Goal: Task Accomplishment & Management: Complete application form

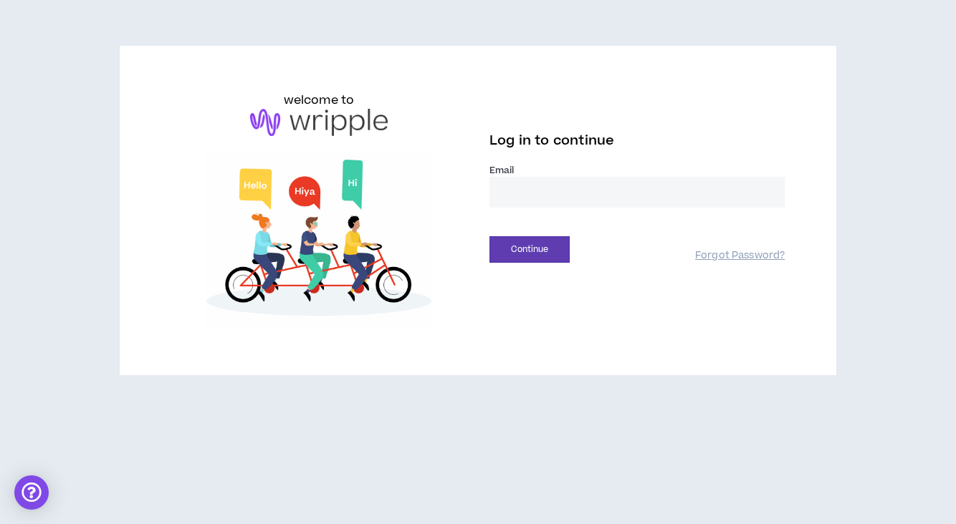
click at [527, 198] on input "email" at bounding box center [636, 192] width 295 height 31
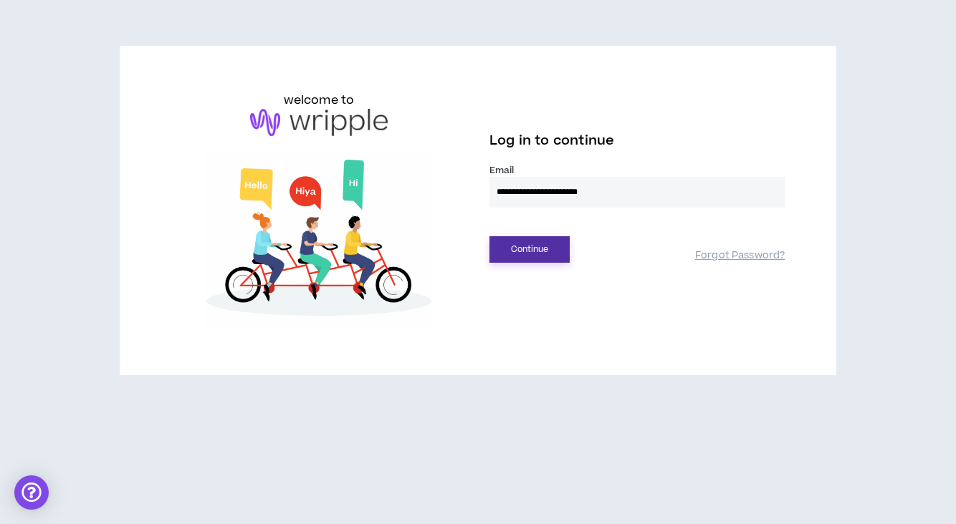
type input "**********"
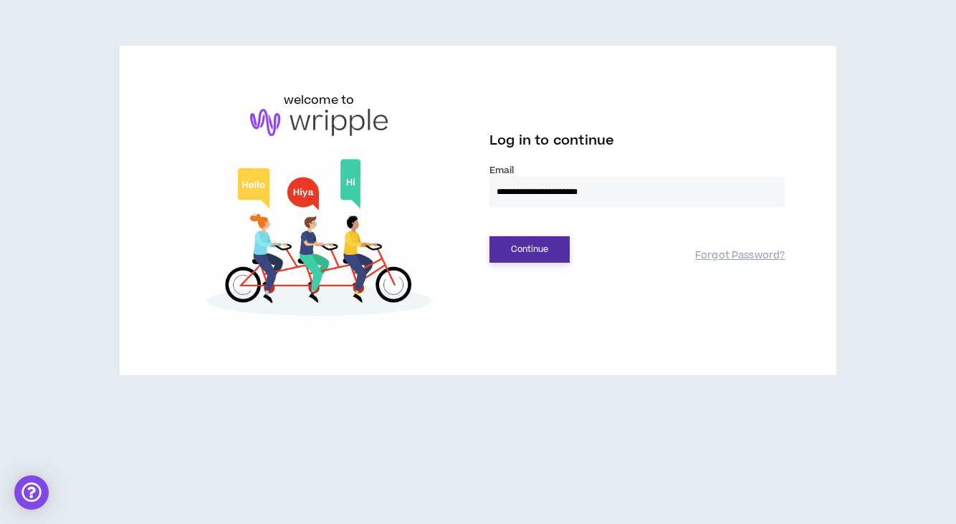
click at [532, 250] on button "Continue" at bounding box center [529, 249] width 80 height 27
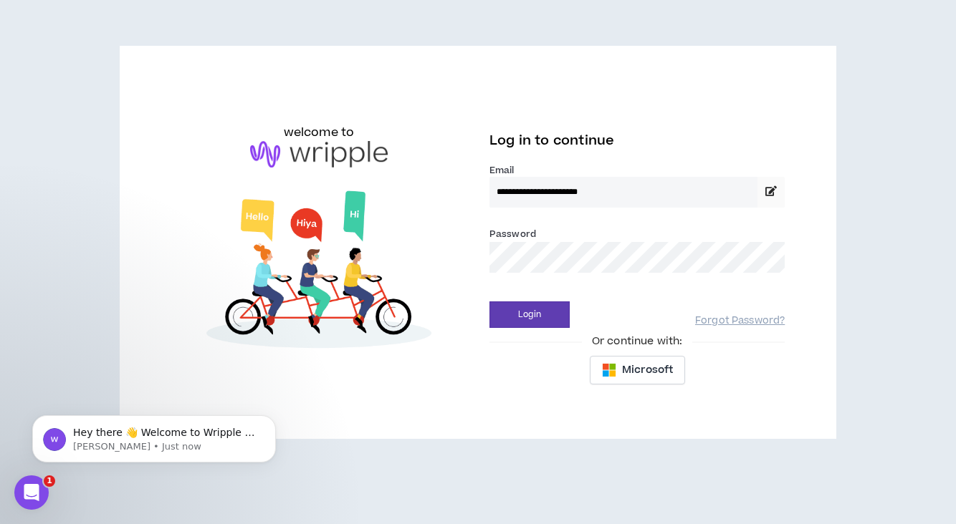
click at [440, 257] on div "**********" at bounding box center [478, 243] width 637 height 302
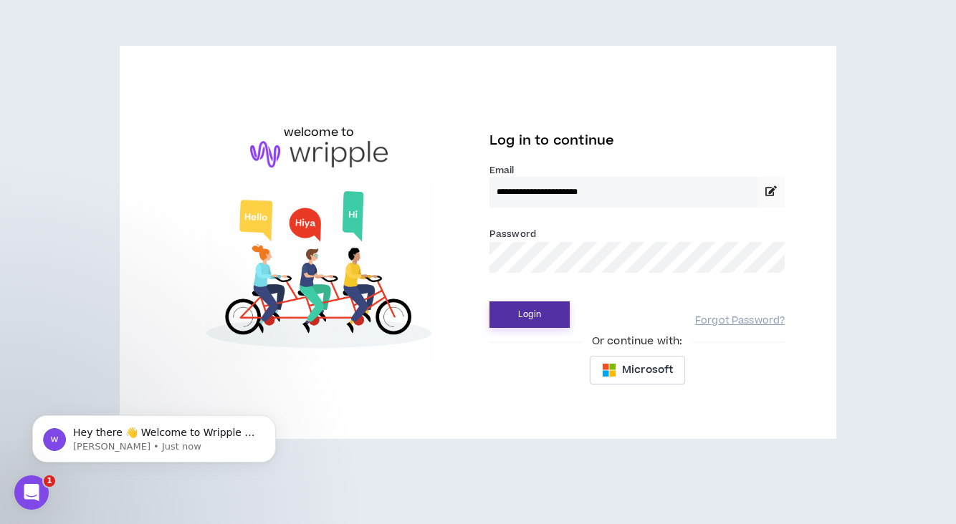
click at [529, 312] on button "Login" at bounding box center [529, 315] width 80 height 27
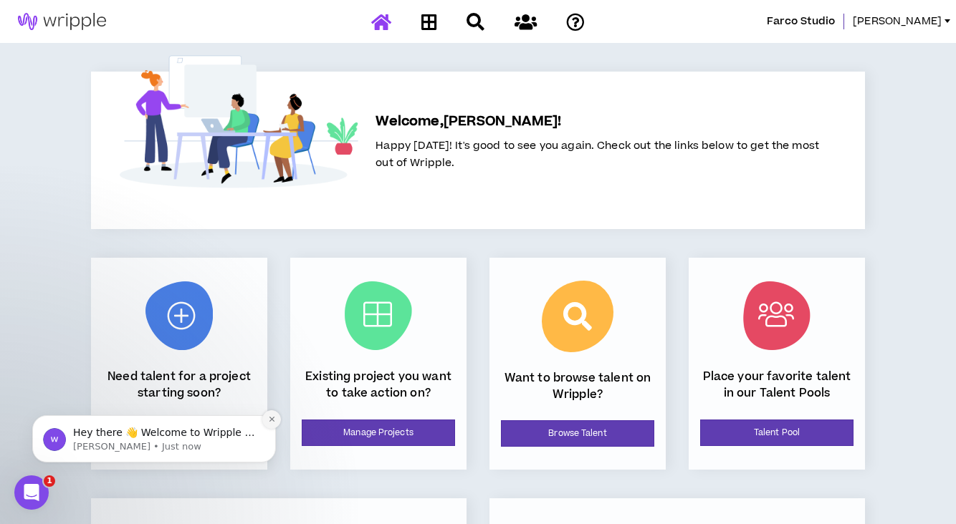
click at [276, 421] on button "Dismiss notification" at bounding box center [271, 419] width 19 height 19
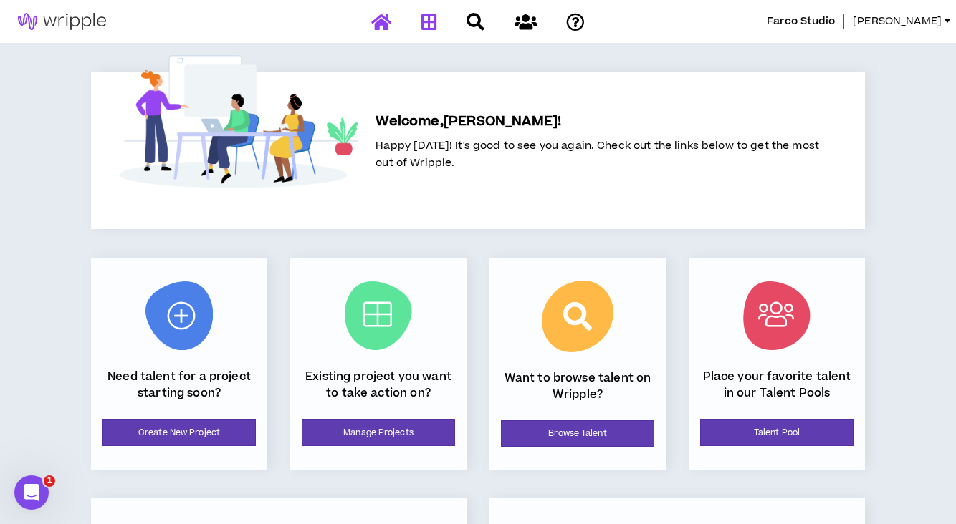
click at [431, 16] on icon at bounding box center [429, 22] width 16 height 18
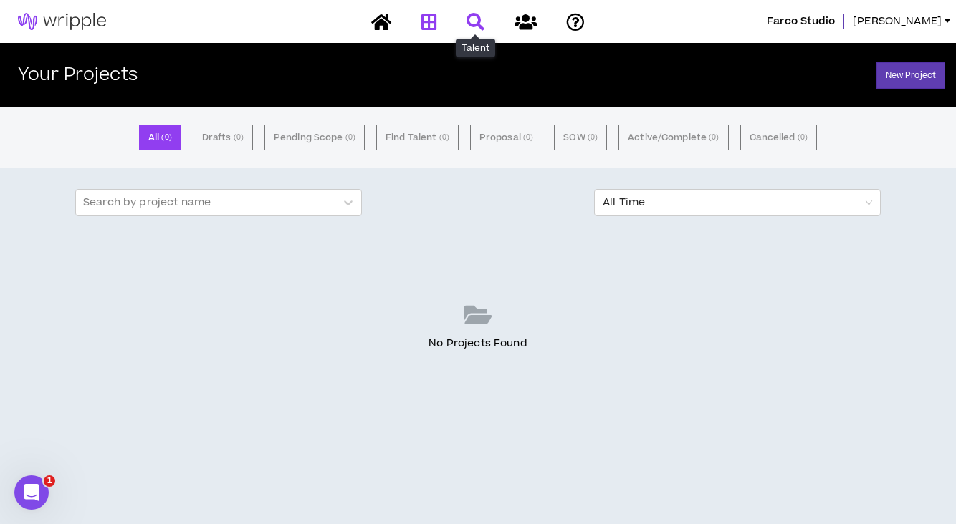
click at [474, 18] on icon at bounding box center [475, 22] width 18 height 18
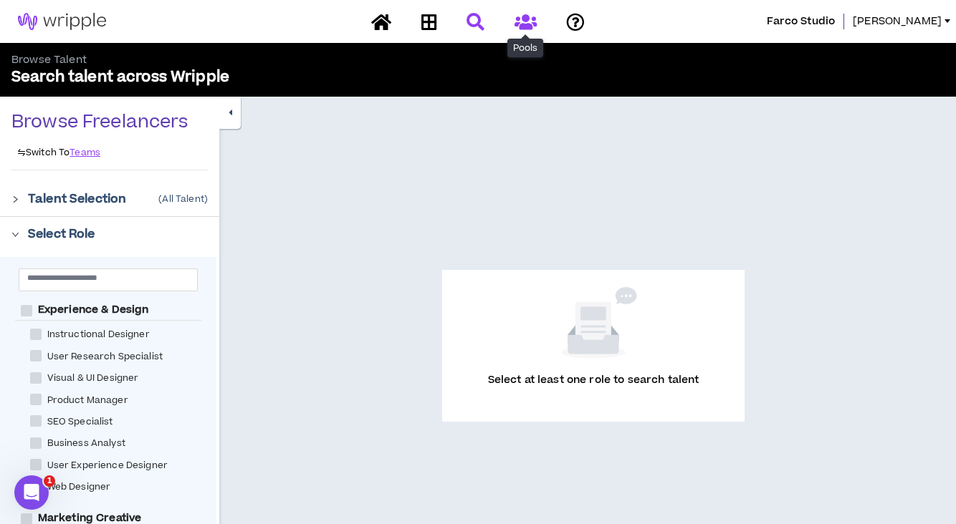
click at [534, 24] on icon at bounding box center [525, 22] width 22 height 18
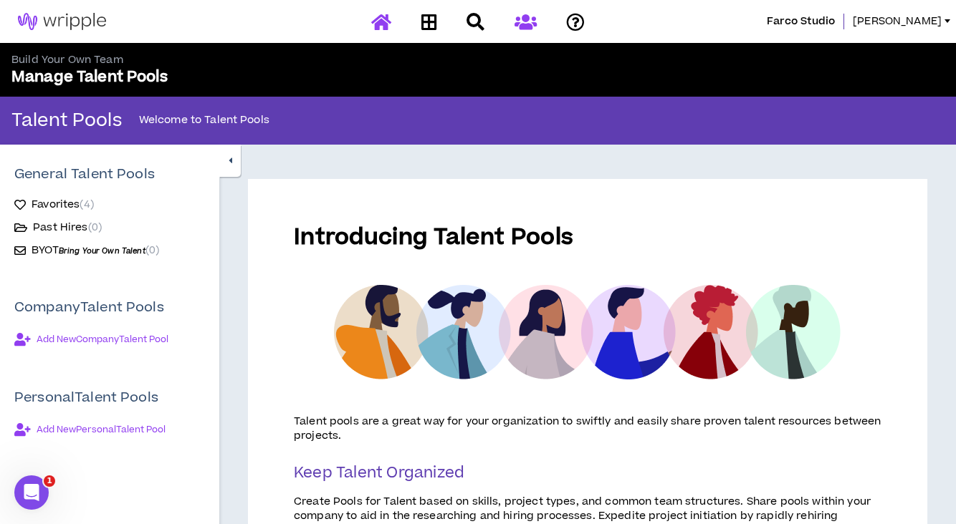
click at [376, 16] on icon at bounding box center [381, 22] width 20 height 18
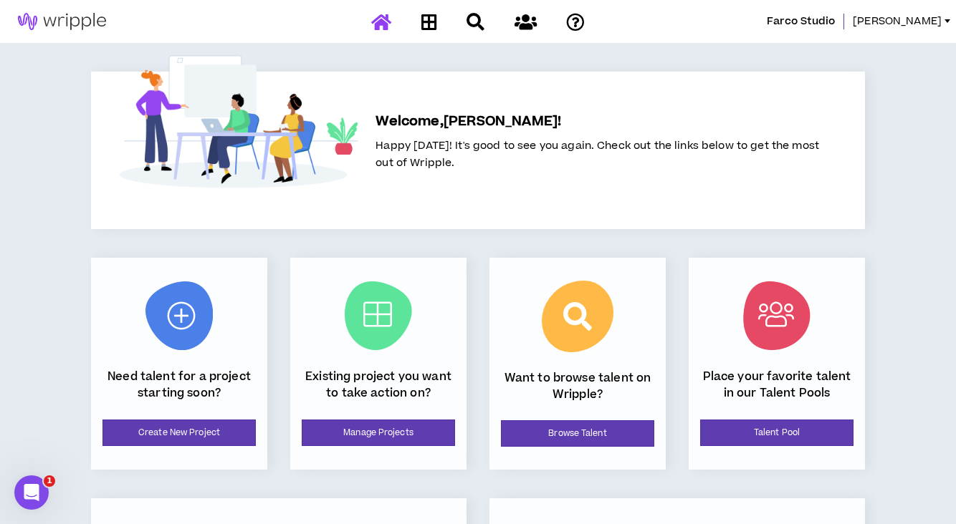
click at [835, 21] on span "Farco Studio" at bounding box center [801, 22] width 68 height 16
click at [925, 24] on span "[PERSON_NAME]" at bounding box center [896, 22] width 89 height 16
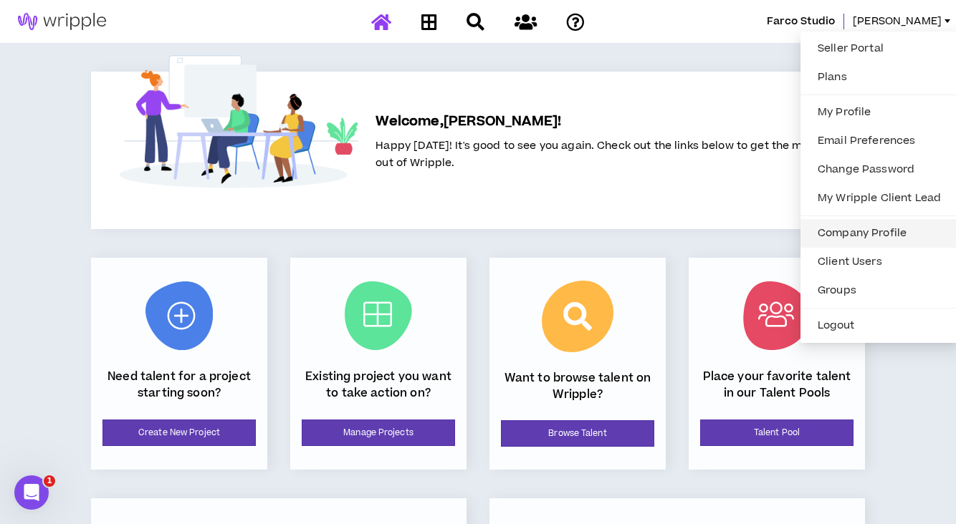
click at [833, 238] on link "Company Profile" at bounding box center [879, 233] width 140 height 21
select select "*"
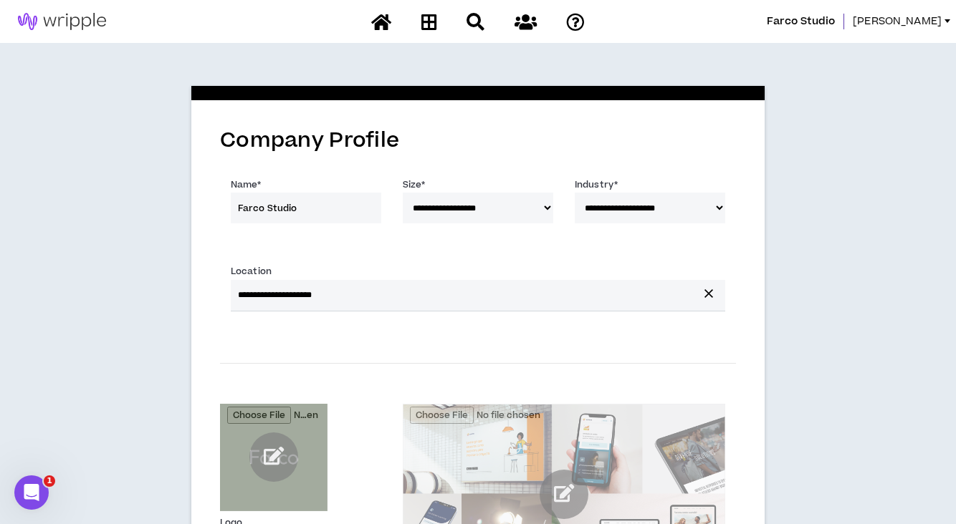
click at [925, 16] on span "[PERSON_NAME]" at bounding box center [896, 22] width 89 height 16
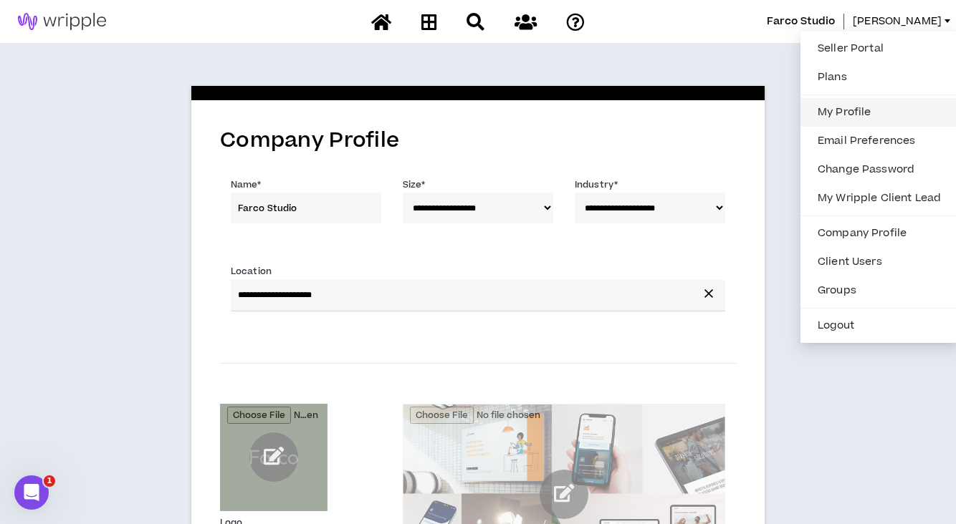
click at [843, 116] on link "My Profile" at bounding box center [879, 112] width 140 height 21
select select "US"
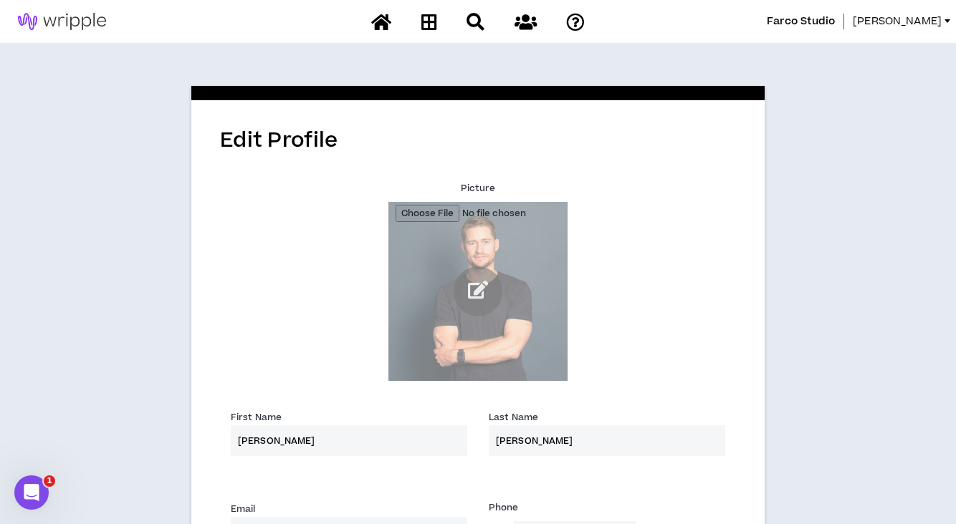
click at [916, 22] on span "[PERSON_NAME]" at bounding box center [896, 22] width 89 height 16
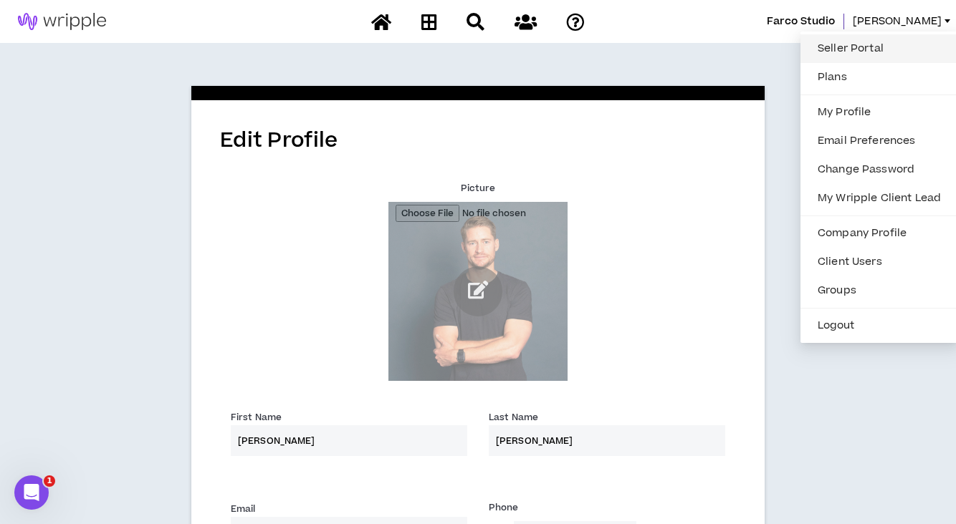
click at [840, 52] on link "Seller Portal" at bounding box center [879, 48] width 140 height 21
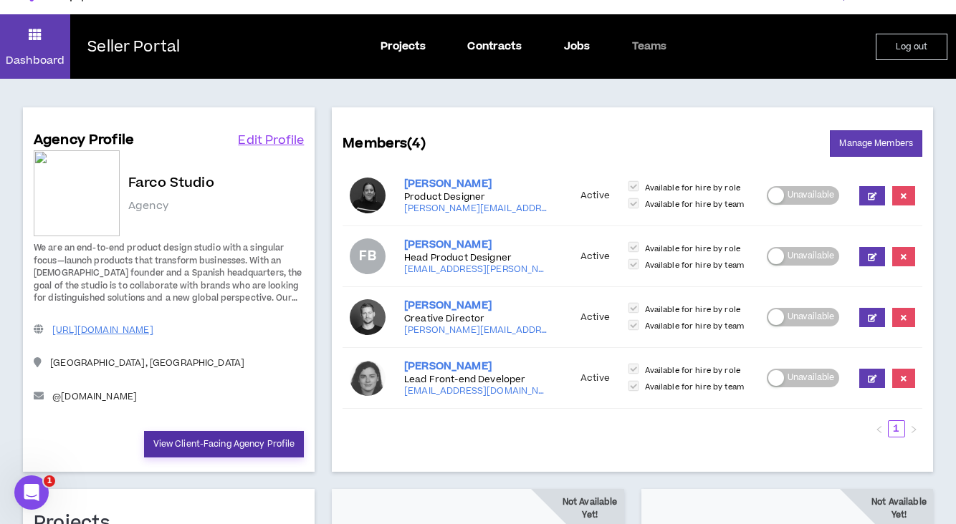
scroll to position [28, 0]
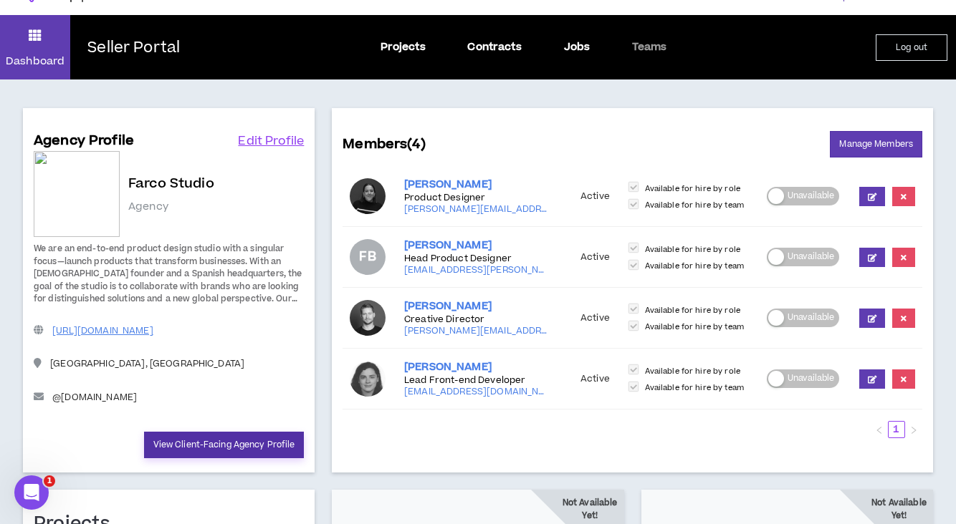
click at [248, 446] on link "View Client-Facing Agency Profile" at bounding box center [224, 445] width 160 height 27
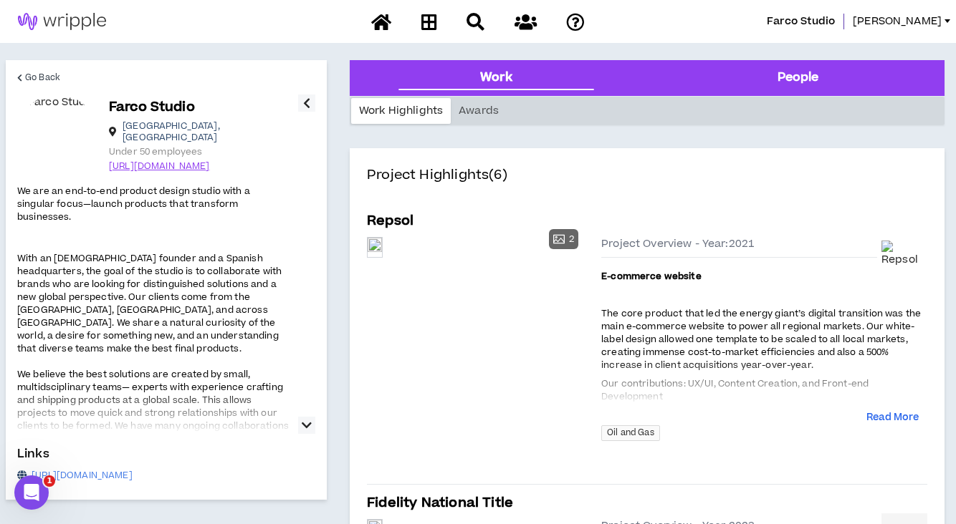
click at [801, 78] on div "People" at bounding box center [798, 78] width 42 height 19
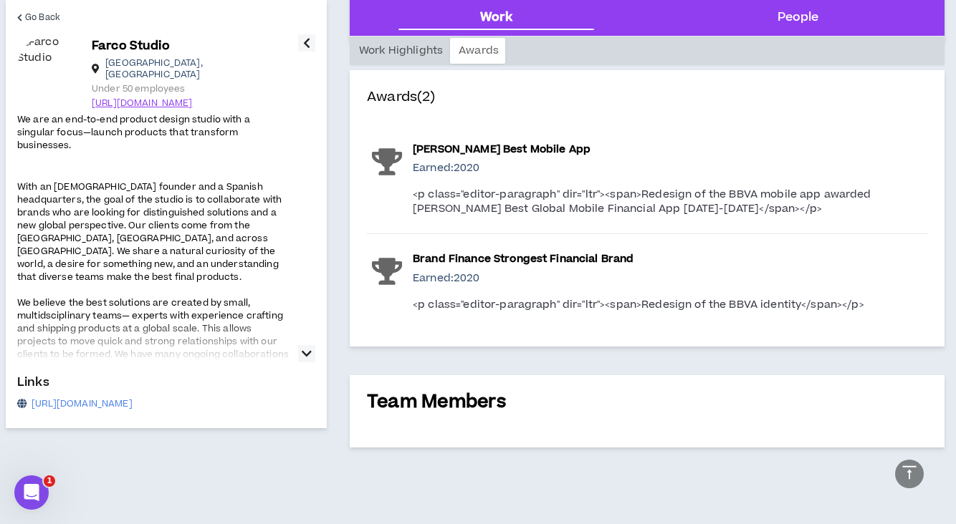
scroll to position [1054, 0]
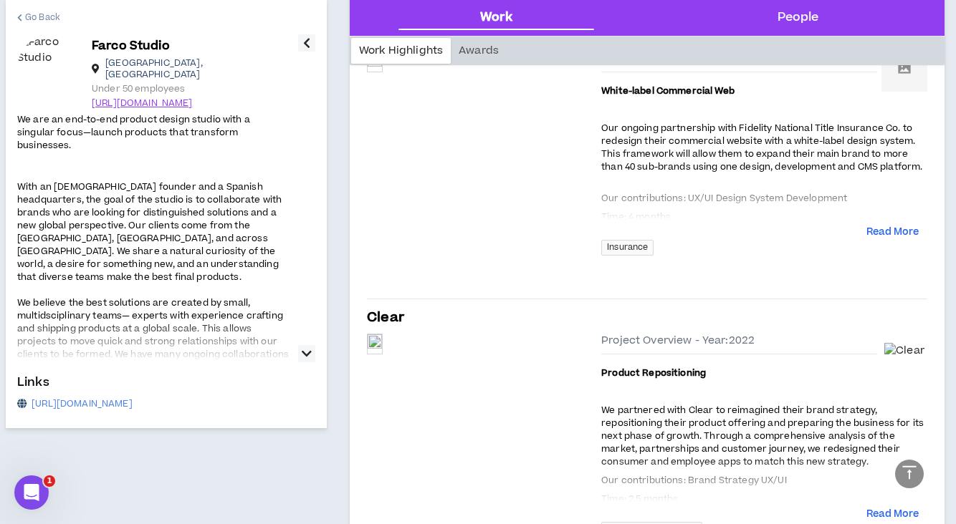
click at [33, 19] on span "Go Back" at bounding box center [42, 18] width 35 height 14
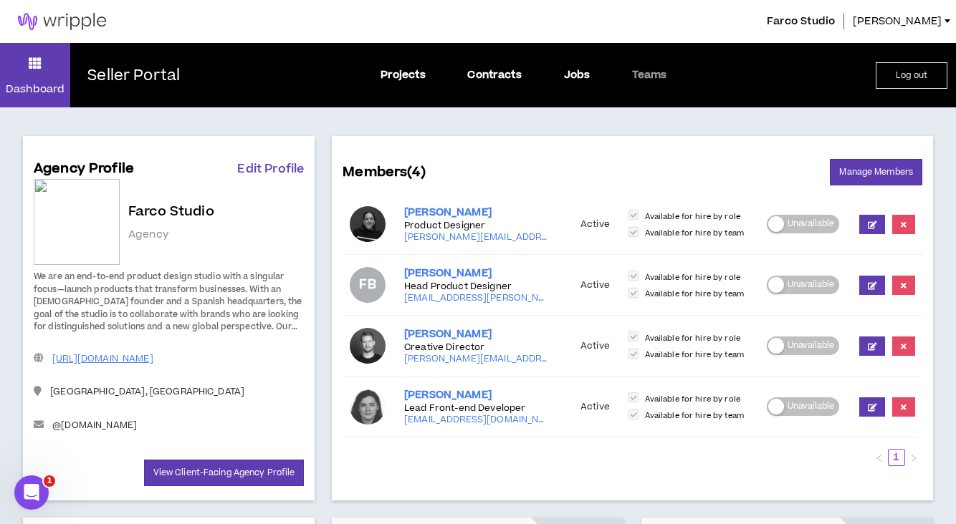
click at [264, 170] on link "Edit Profile" at bounding box center [270, 168] width 67 height 17
select select "*"
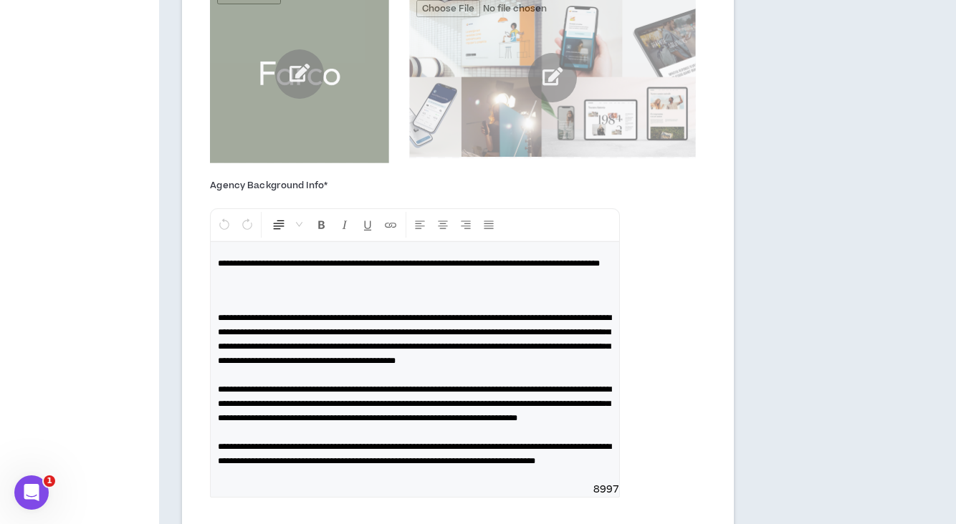
scroll to position [666, 0]
drag, startPoint x: 266, startPoint y: 263, endPoint x: 339, endPoint y: 272, distance: 73.7
click at [339, 268] on span "**********" at bounding box center [409, 263] width 382 height 9
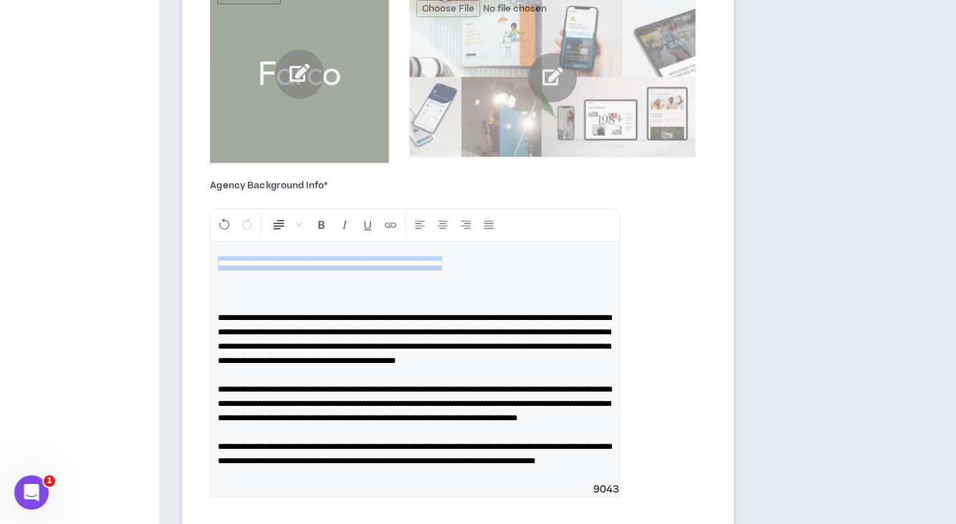
drag, startPoint x: 221, startPoint y: 261, endPoint x: 549, endPoint y: 261, distance: 328.1
click at [549, 261] on p "**********" at bounding box center [415, 263] width 394 height 14
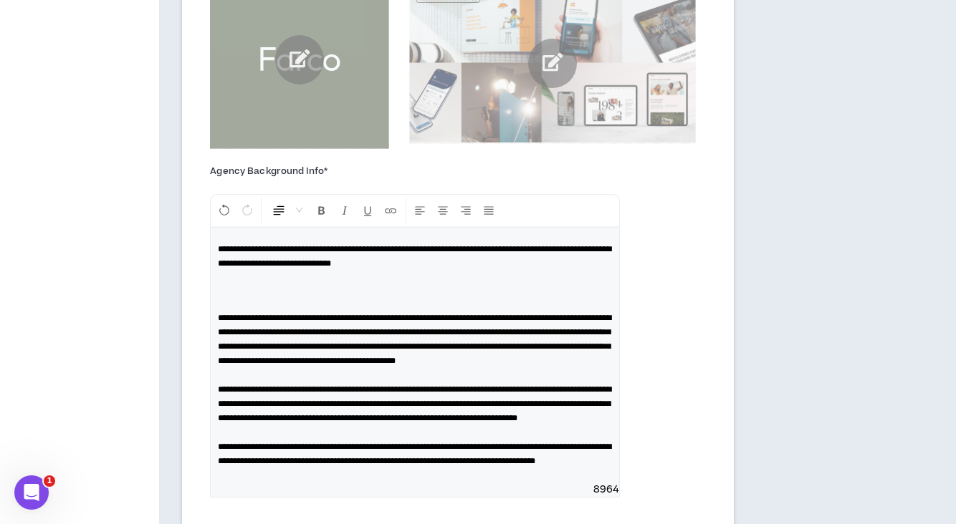
scroll to position [681, 0]
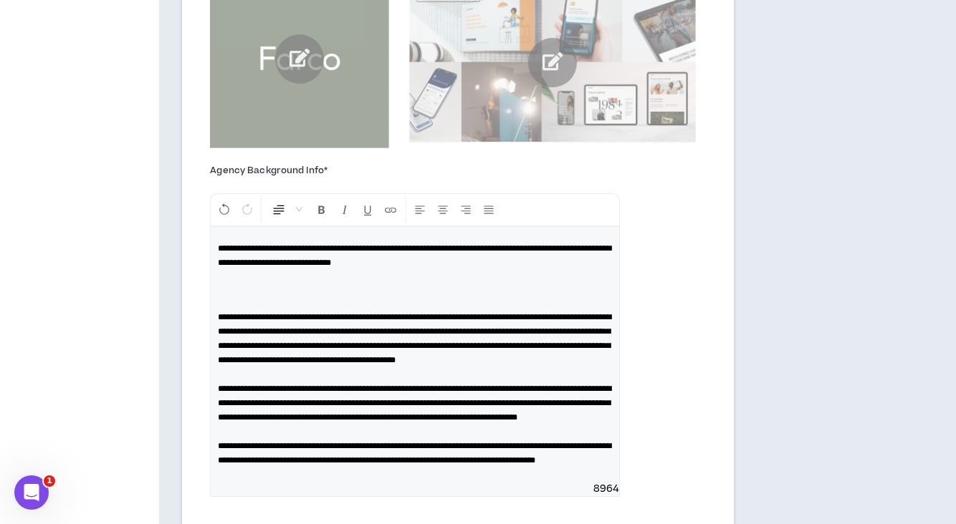
click at [241, 289] on p at bounding box center [415, 290] width 394 height 29
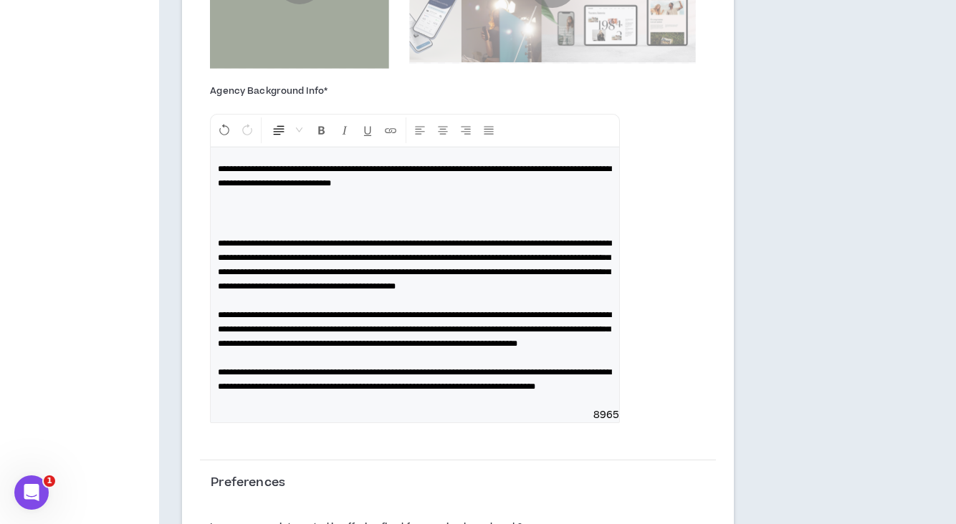
scroll to position [761, 0]
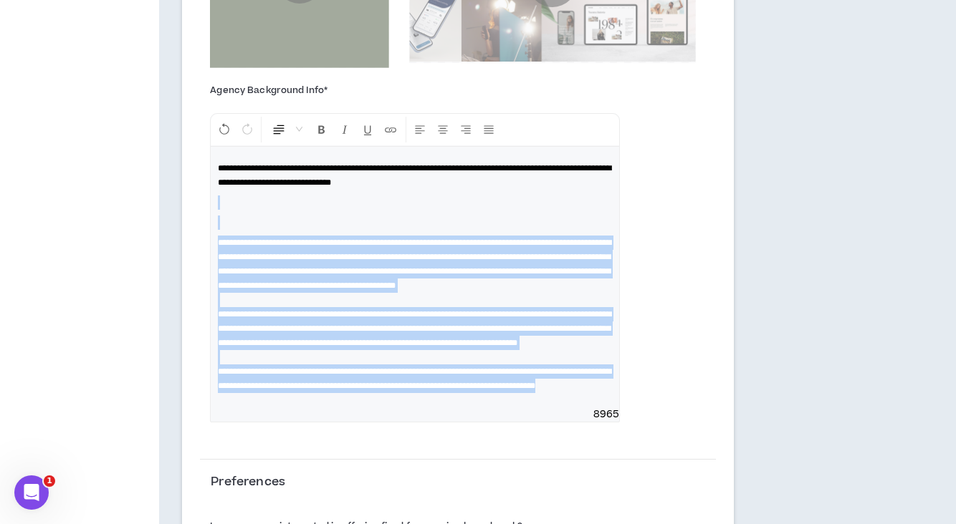
drag, startPoint x: 380, startPoint y: 430, endPoint x: 201, endPoint y: 206, distance: 286.5
click at [201, 206] on div "**********" at bounding box center [415, 259] width 430 height 354
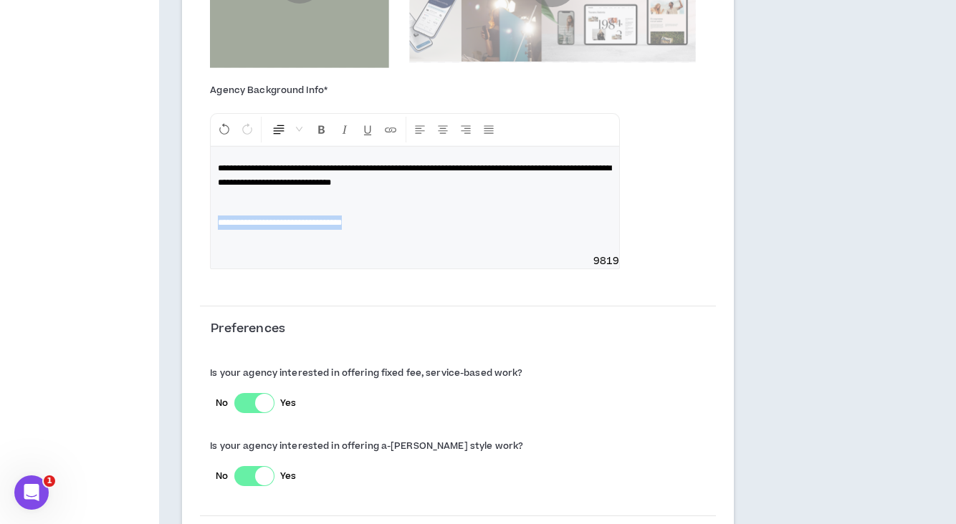
drag, startPoint x: 384, startPoint y: 225, endPoint x: 351, endPoint y: 199, distance: 41.8
click at [183, 211] on div "**********" at bounding box center [458, 127] width 552 height 1512
drag, startPoint x: 439, startPoint y: 224, endPoint x: 461, endPoint y: 191, distance: 39.3
click at [435, 221] on span "**********" at bounding box center [326, 222] width 217 height 9
click at [538, 218] on p "**********" at bounding box center [415, 223] width 394 height 14
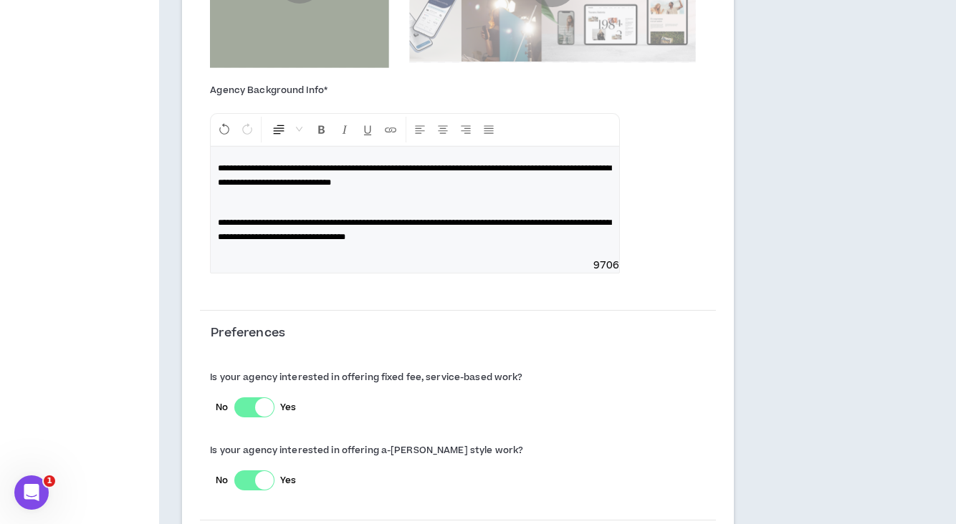
click at [403, 221] on span "**********" at bounding box center [414, 229] width 393 height 23
click at [444, 231] on span "**********" at bounding box center [414, 229] width 393 height 23
click at [570, 235] on p "**********" at bounding box center [415, 230] width 394 height 29
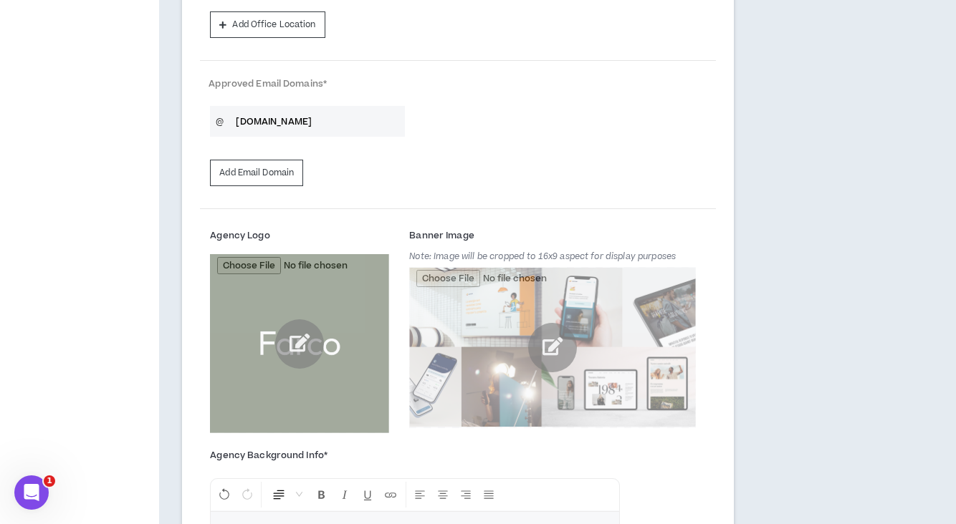
scroll to position [398, 0]
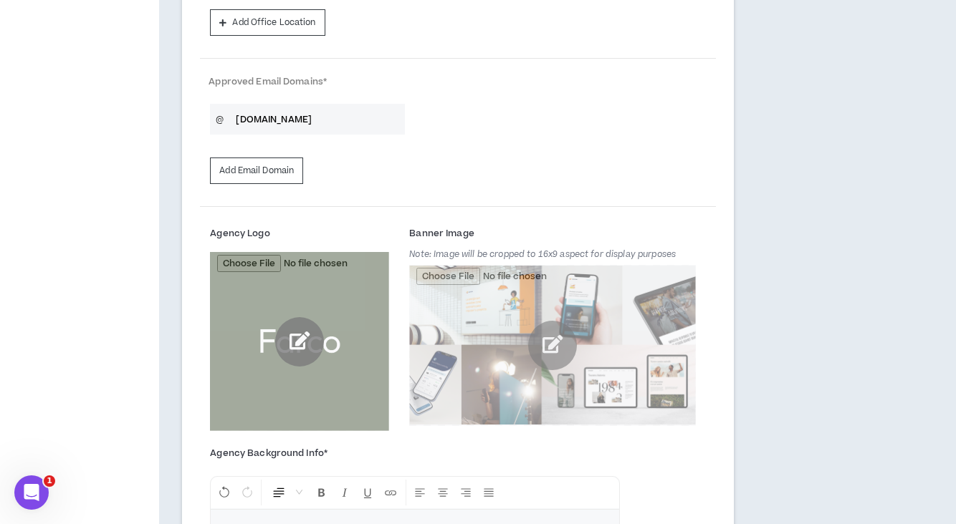
click at [295, 340] on input "file" at bounding box center [299, 341] width 179 height 179
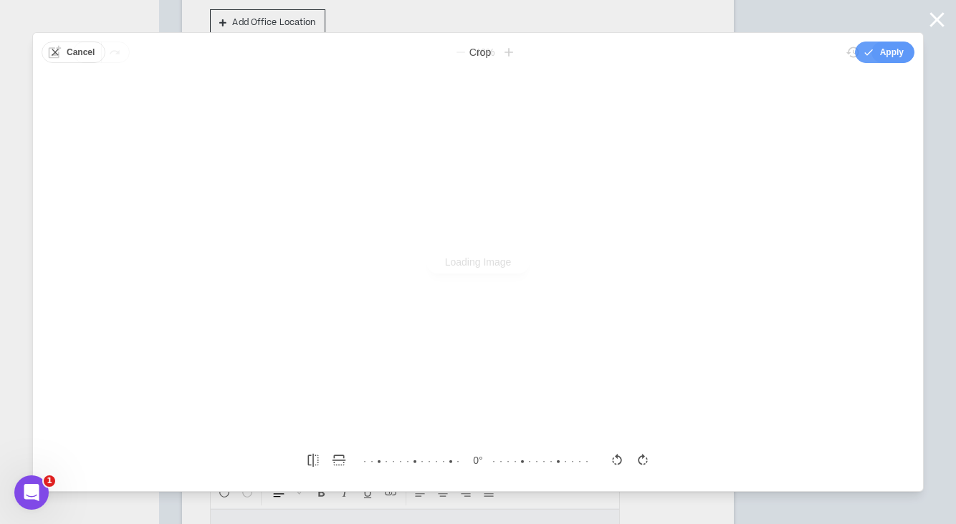
scroll to position [0, 0]
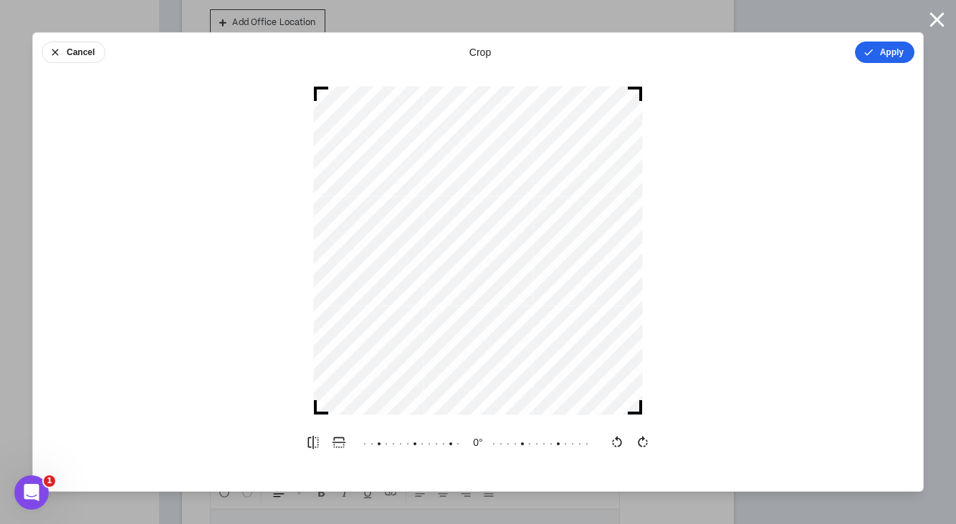
click at [882, 55] on button "Apply" at bounding box center [884, 52] width 59 height 21
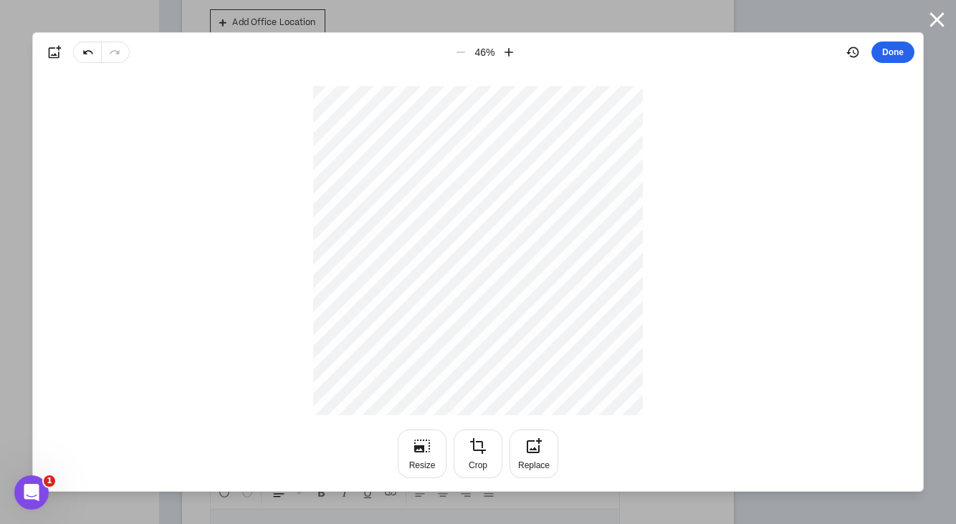
click at [898, 52] on button "Done" at bounding box center [892, 52] width 43 height 21
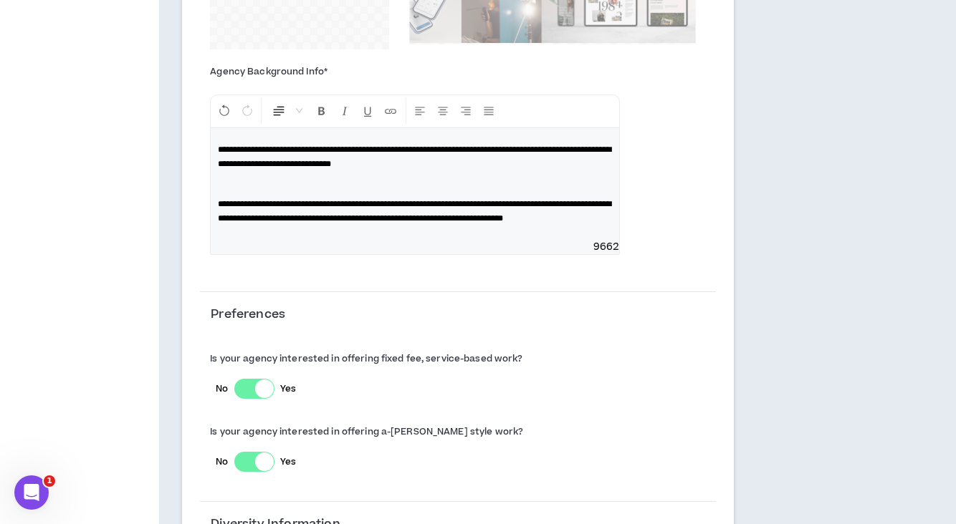
scroll to position [1246, 0]
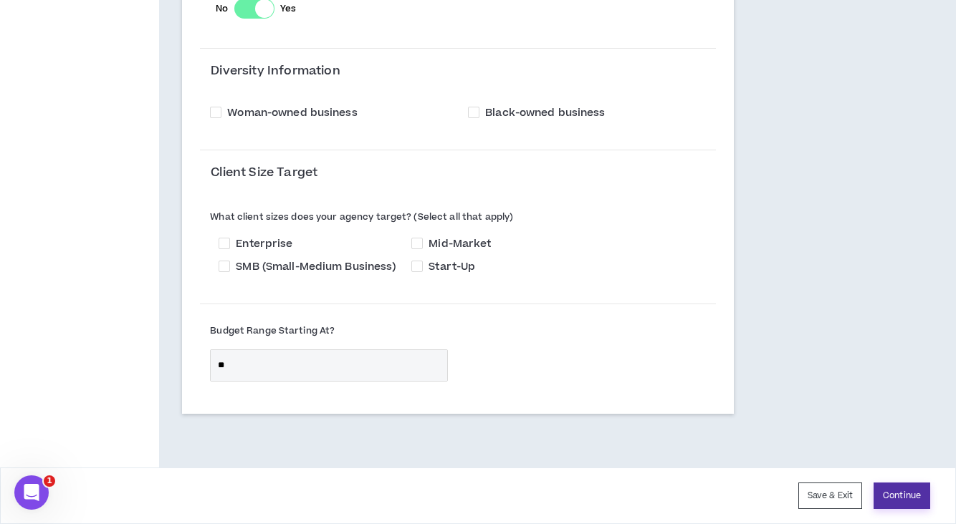
click at [898, 491] on button "Continue" at bounding box center [901, 496] width 57 height 27
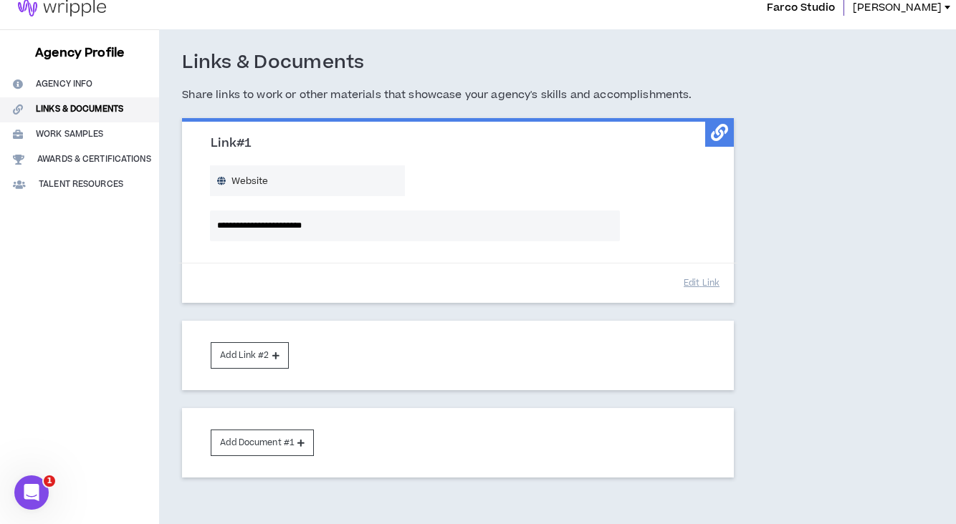
scroll to position [77, 0]
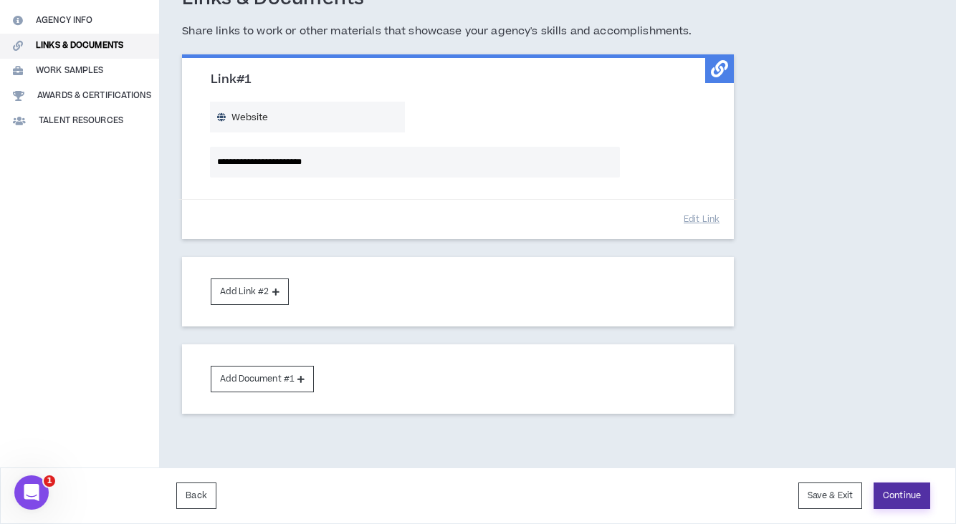
click at [898, 497] on button "Continue" at bounding box center [901, 496] width 57 height 27
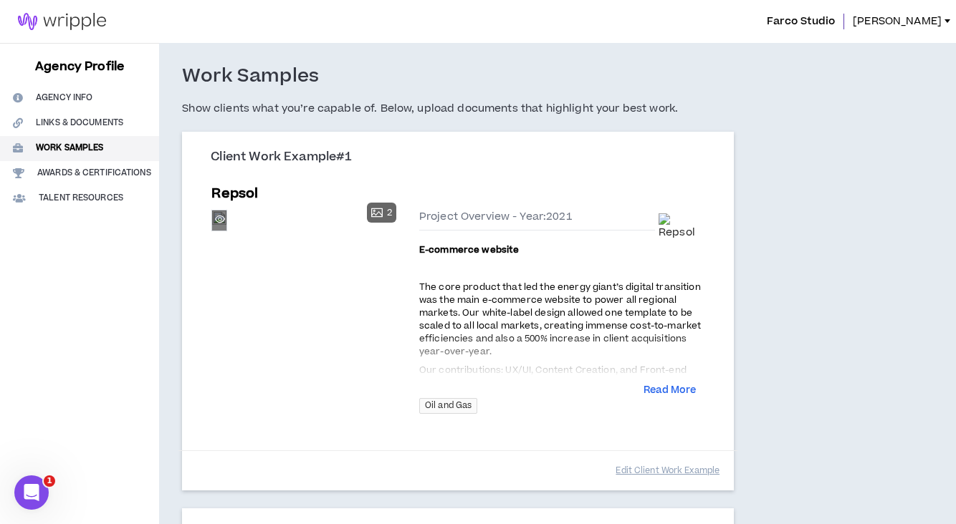
click at [226, 230] on div "Preview" at bounding box center [219, 220] width 14 height 19
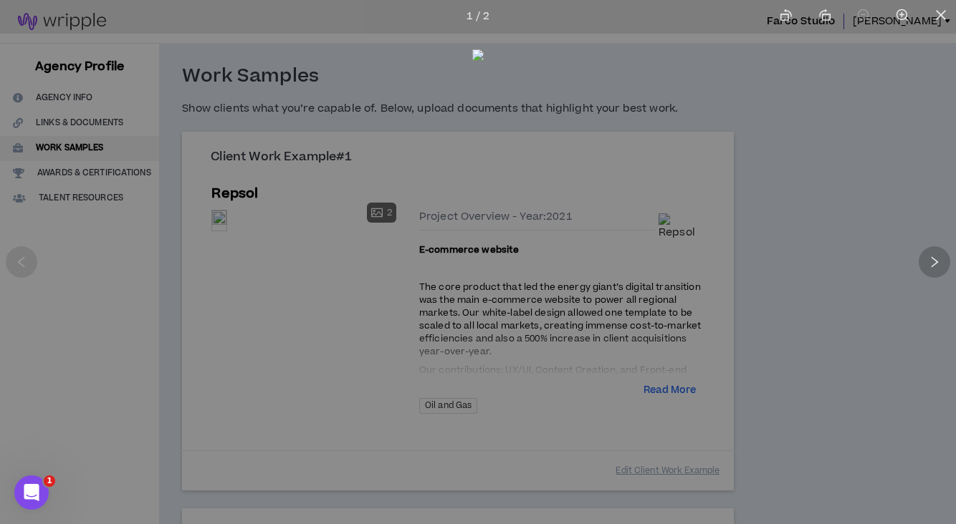
click at [931, 259] on icon "right" at bounding box center [934, 262] width 13 height 13
click at [774, 305] on div at bounding box center [478, 262] width 956 height 524
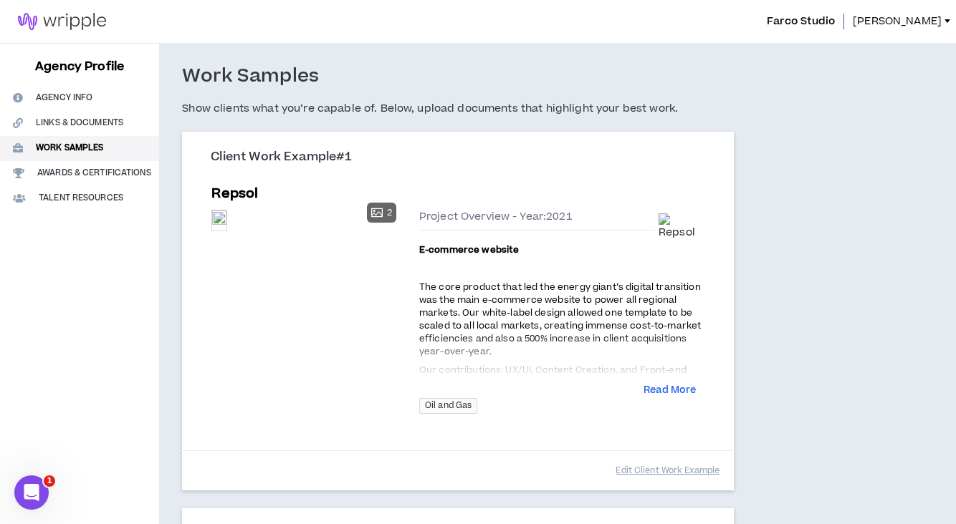
click at [918, 21] on span "[PERSON_NAME]" at bounding box center [896, 22] width 89 height 16
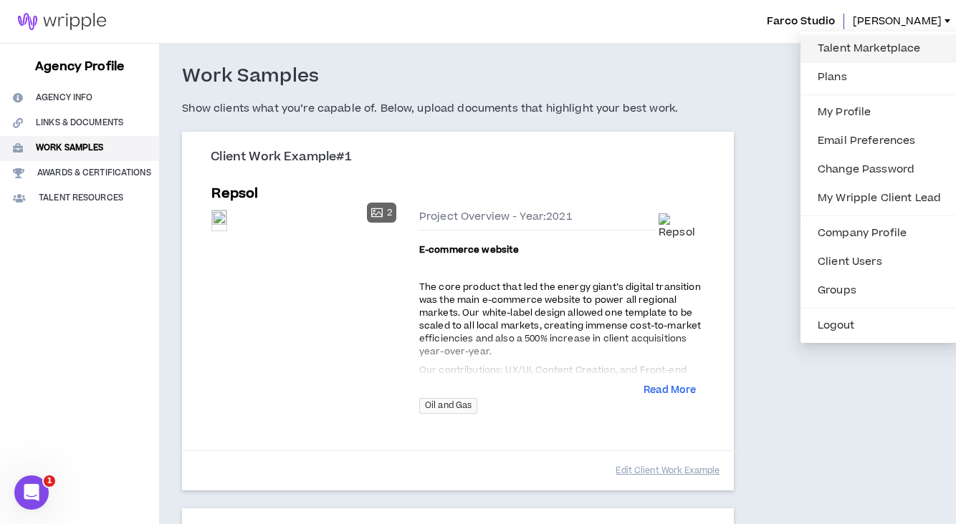
click at [828, 48] on link "Talent Marketplace" at bounding box center [879, 48] width 140 height 21
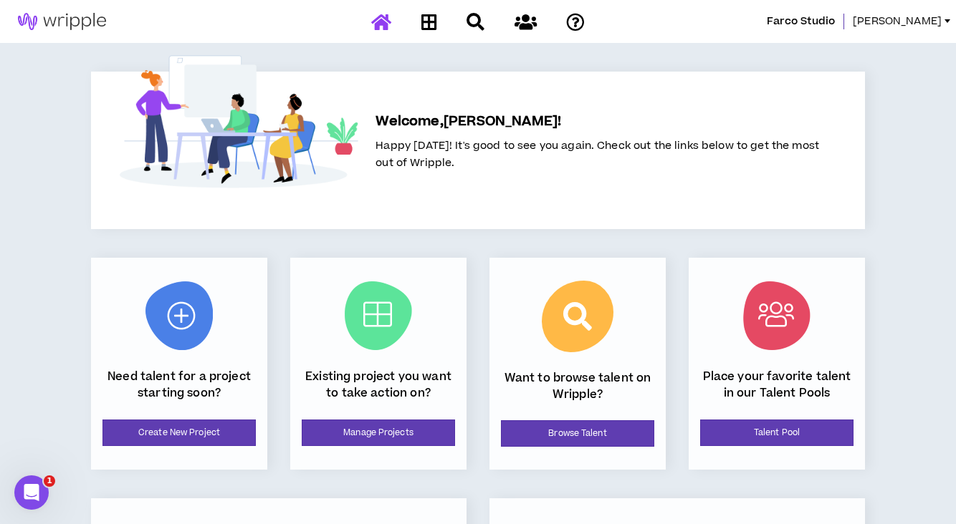
click at [940, 14] on span "[PERSON_NAME]" at bounding box center [896, 22] width 89 height 16
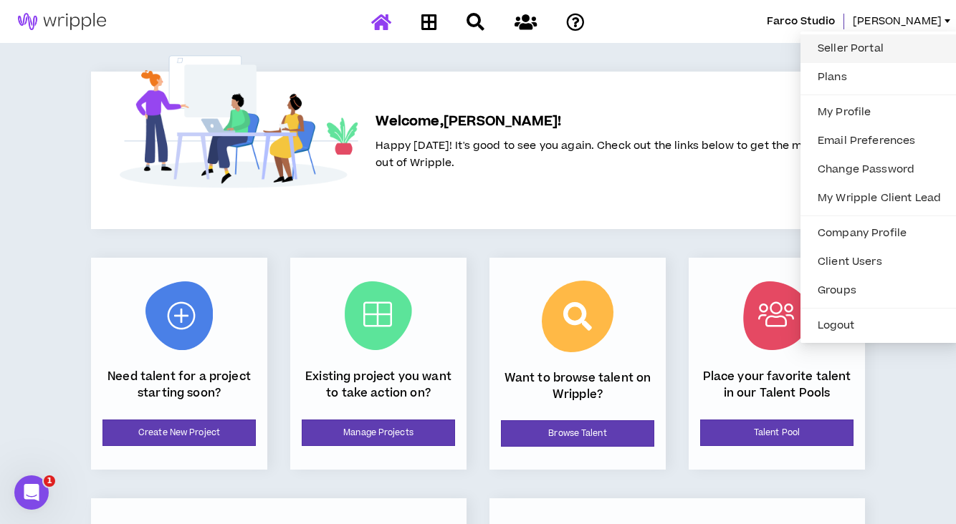
click at [832, 52] on link "Seller Portal" at bounding box center [879, 48] width 140 height 21
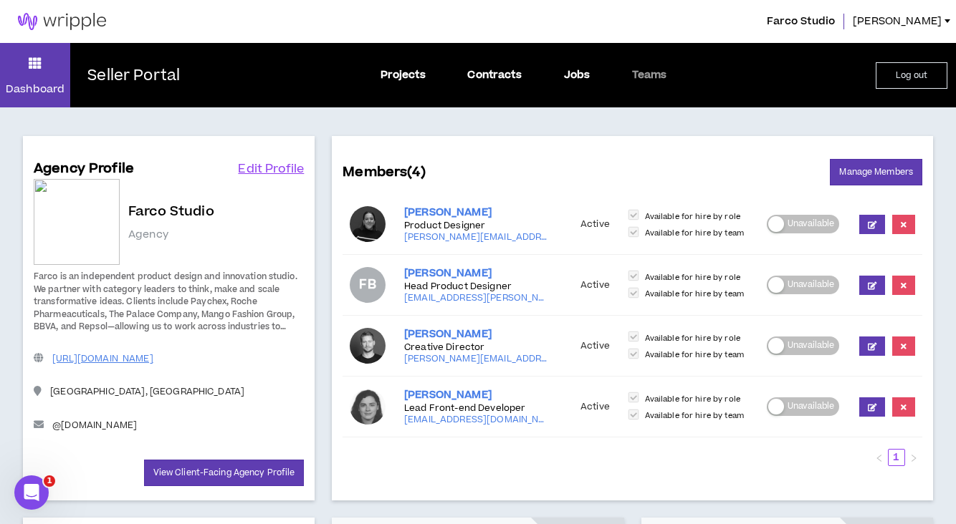
click at [234, 449] on div "Agency Profile Edit Profile Farco Studio Agency Farco is an independent product…" at bounding box center [169, 322] width 270 height 327
click at [803, 342] on span "Unavailable" at bounding box center [810, 346] width 47 height 19
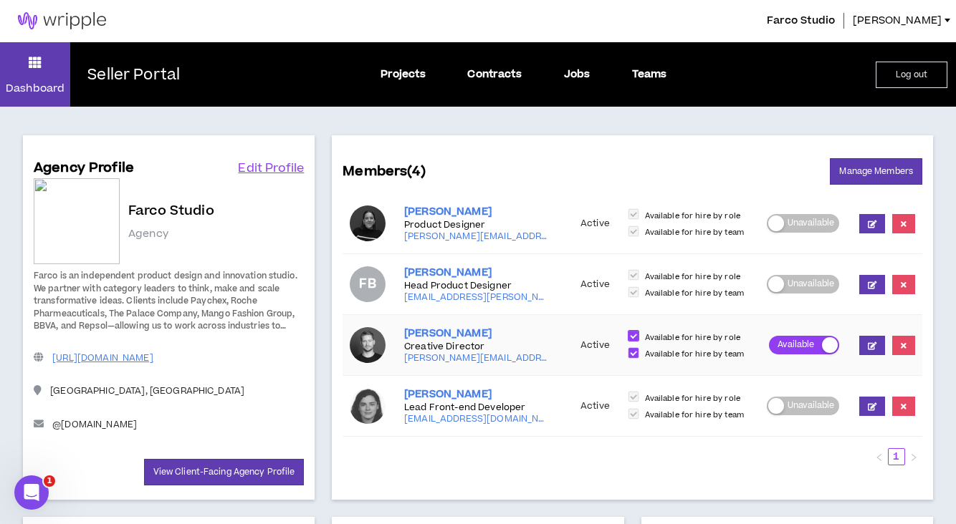
click at [633, 336] on span at bounding box center [633, 335] width 11 height 11
checkbox input "*****"
click at [800, 404] on span "Unavailable" at bounding box center [810, 406] width 47 height 19
click at [786, 403] on span "Available" at bounding box center [796, 406] width 44 height 19
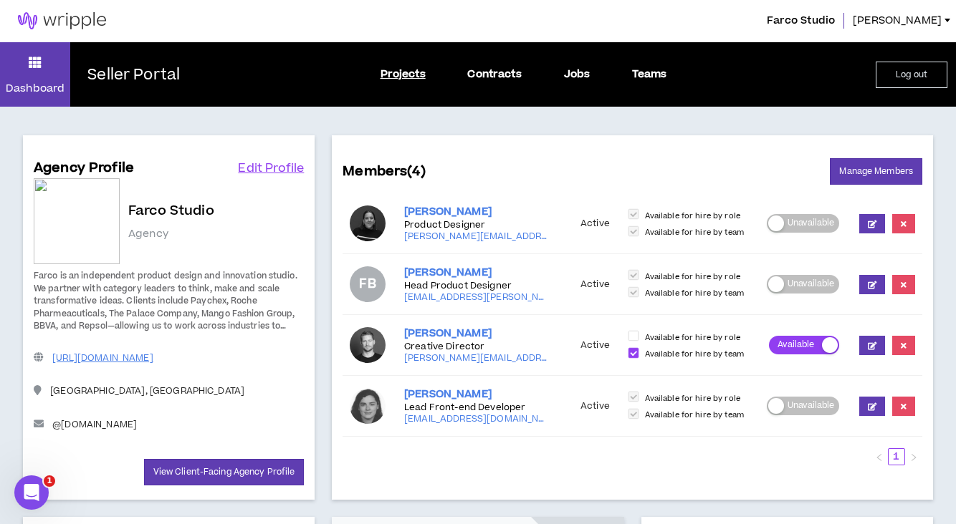
click at [400, 75] on link "Projects" at bounding box center [402, 75] width 45 height 16
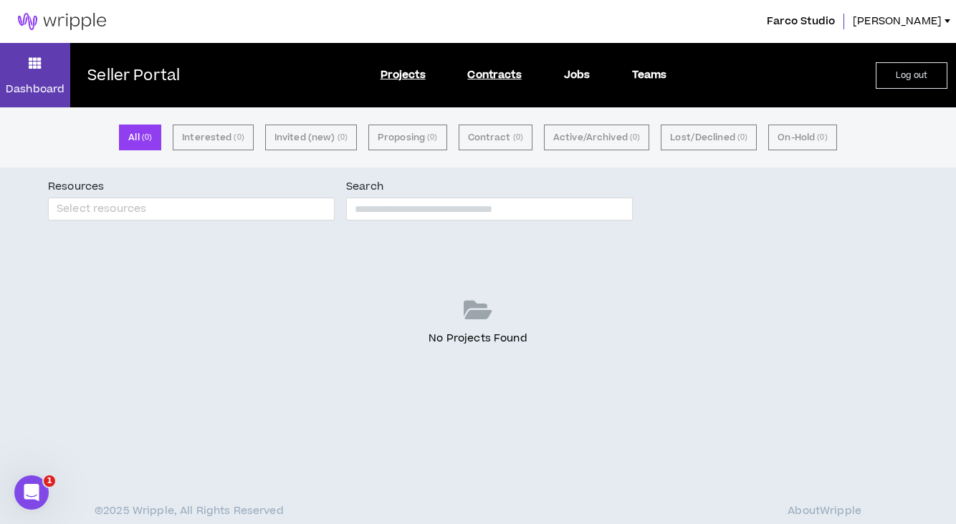
click at [491, 78] on link "Contracts" at bounding box center [494, 75] width 54 height 16
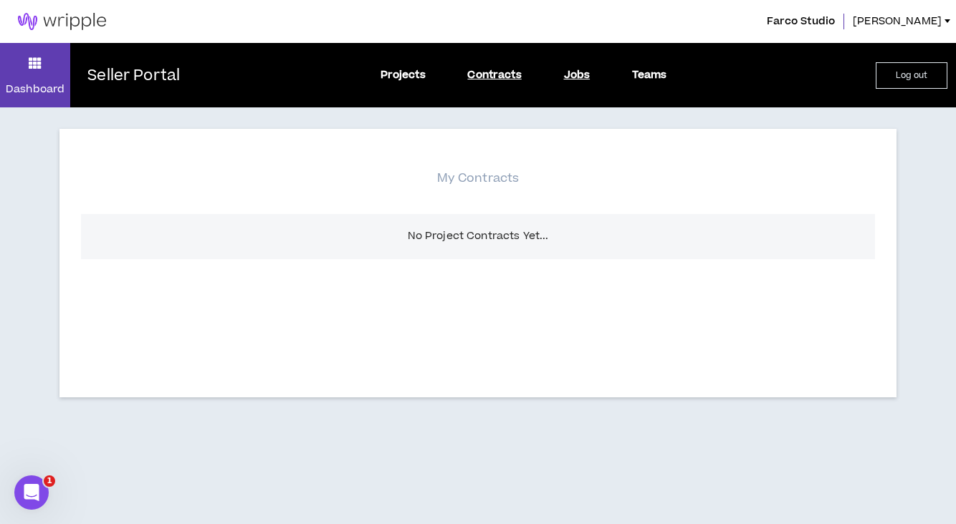
click at [579, 77] on link "Jobs" at bounding box center [577, 75] width 27 height 16
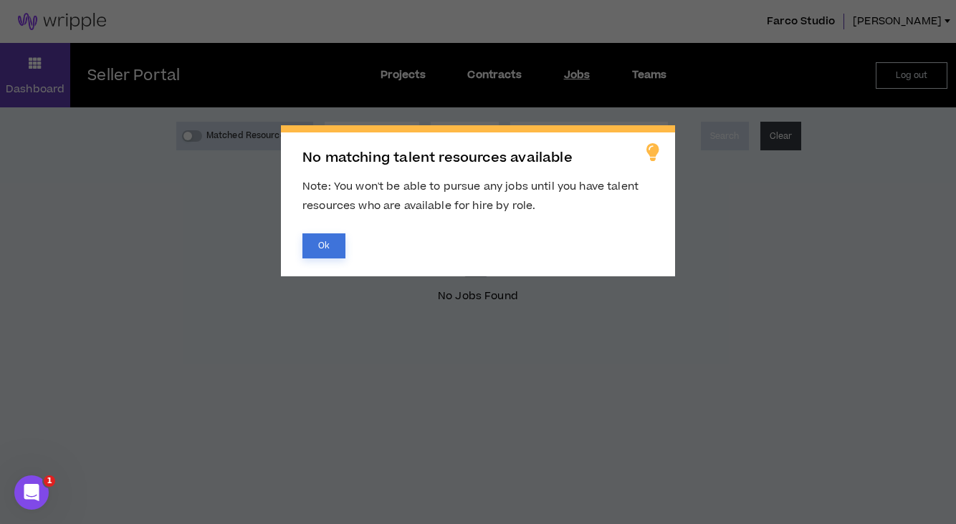
click at [327, 246] on button "Ok" at bounding box center [323, 246] width 43 height 25
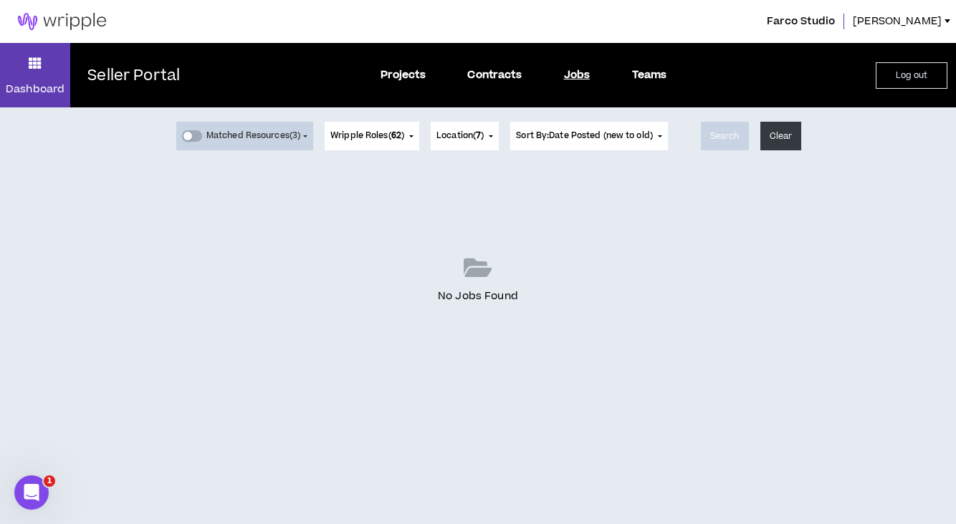
click at [378, 138] on span "Wripple Roles ( 62 )" at bounding box center [367, 136] width 74 height 13
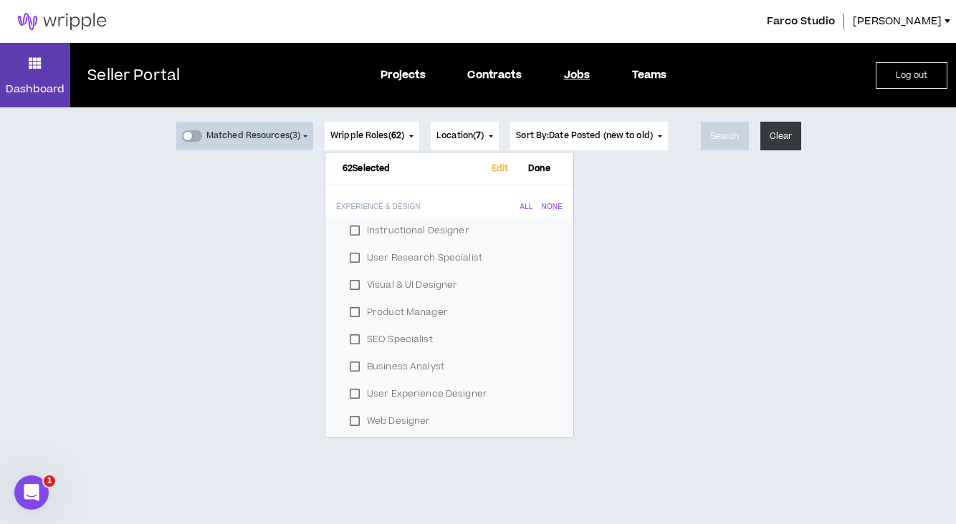
click at [314, 94] on div "Dashboard Seller Portal Projects Contracts Jobs Teams Log out" at bounding box center [478, 75] width 956 height 64
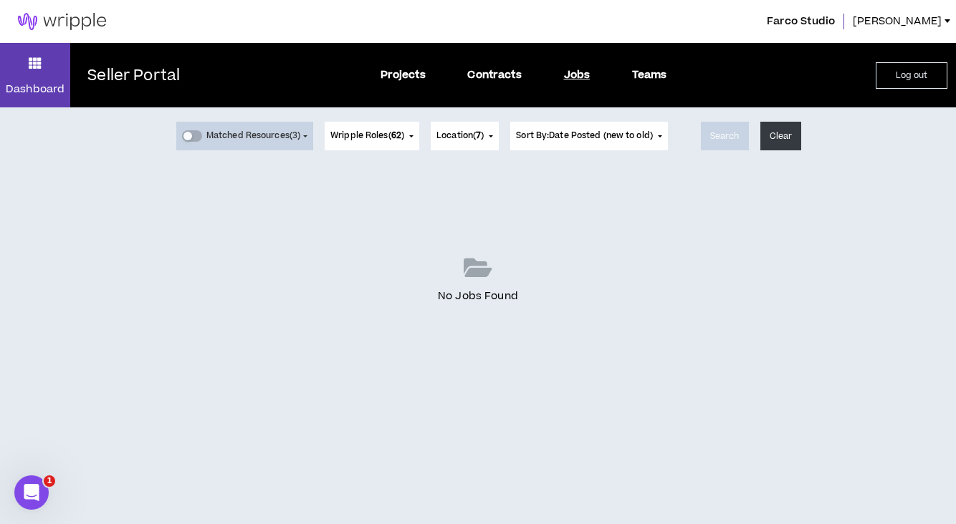
click at [32, 65] on icon at bounding box center [35, 63] width 13 height 20
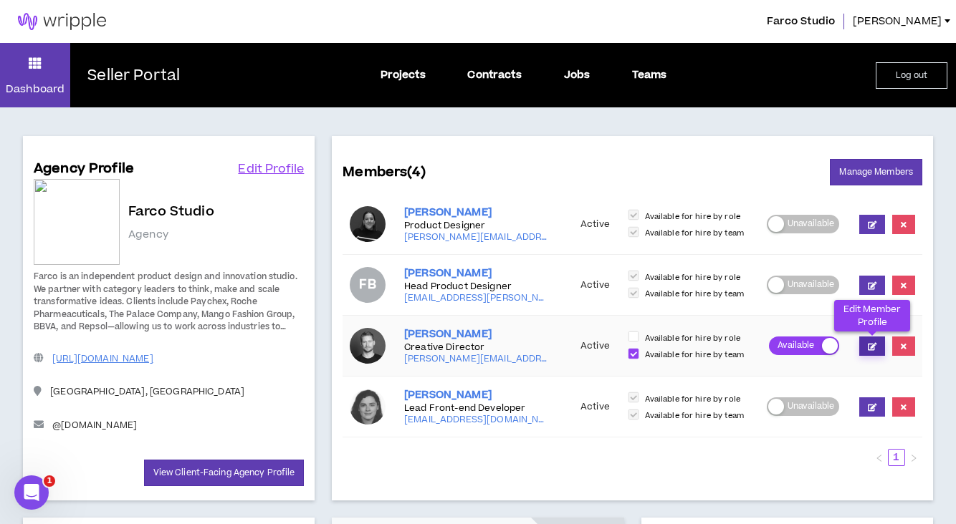
click at [868, 343] on icon at bounding box center [872, 346] width 9 height 8
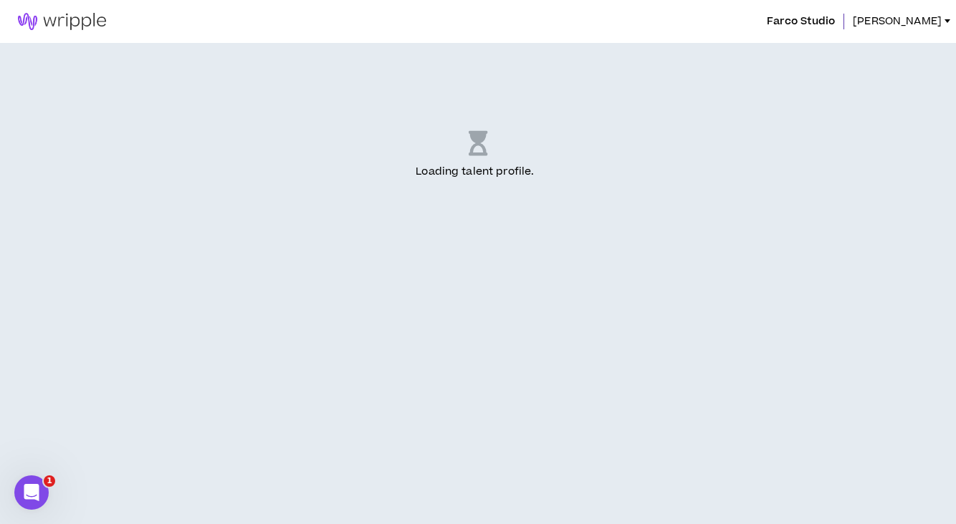
select select "US"
select select "*******"
select select "*"
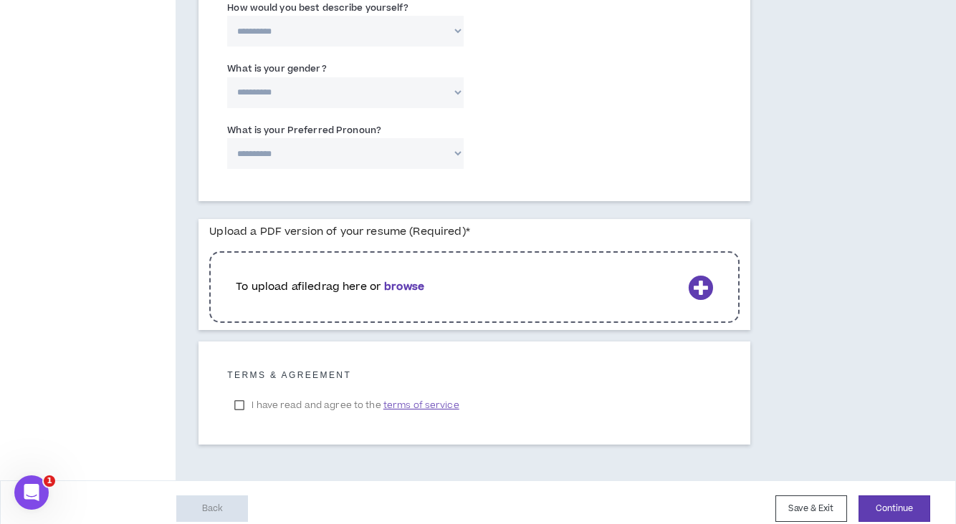
scroll to position [747, 0]
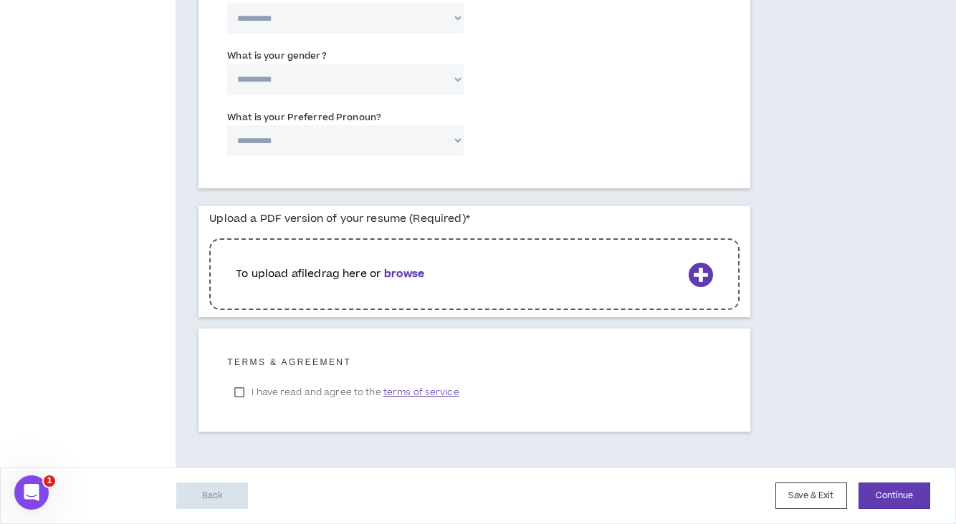
click at [234, 390] on label "I have read and agree to the terms of service" at bounding box center [346, 392] width 239 height 21
click at [883, 490] on button "Continue" at bounding box center [894, 496] width 72 height 27
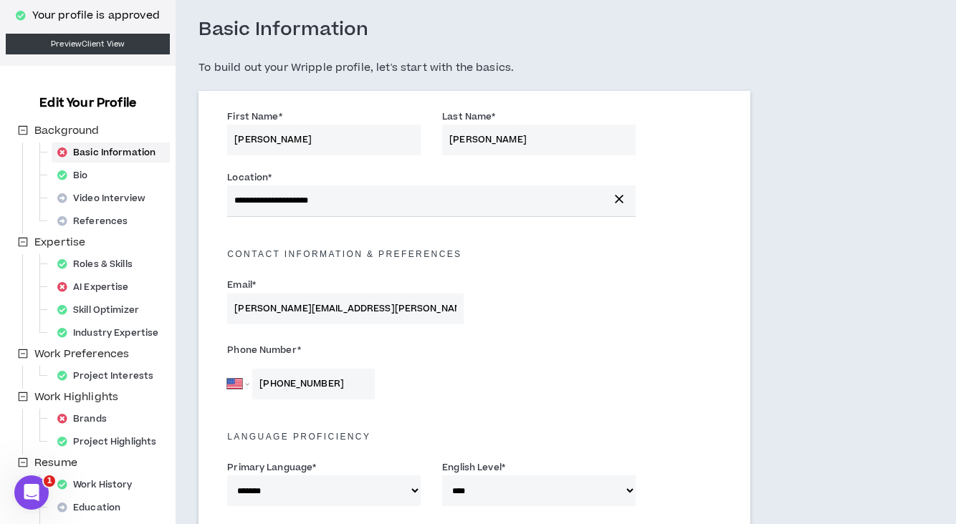
scroll to position [0, 0]
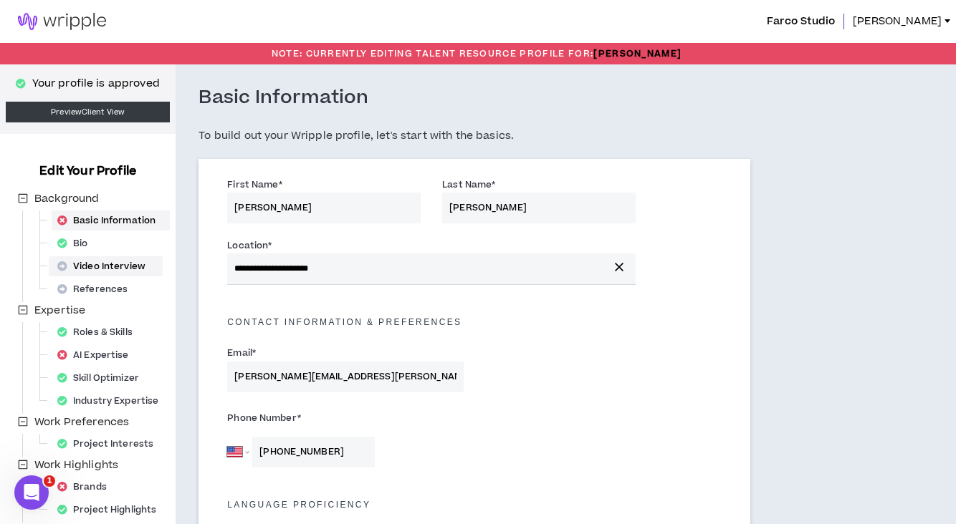
click at [92, 262] on div "Video Interview" at bounding box center [106, 266] width 108 height 20
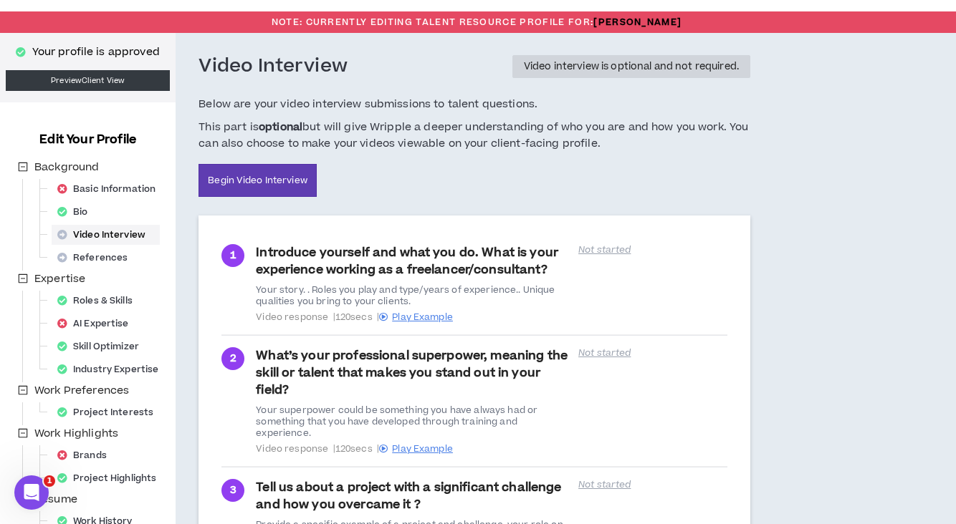
scroll to position [34, 0]
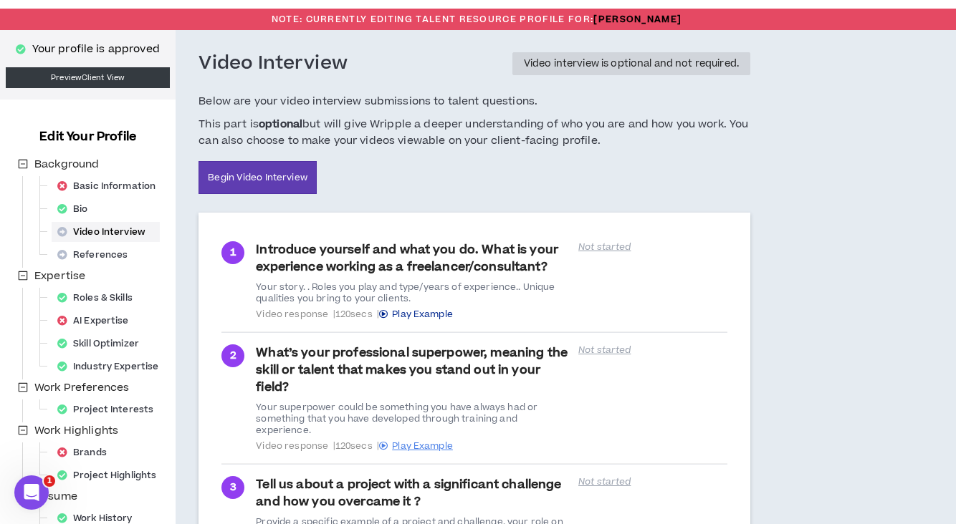
click at [417, 314] on span "Play Example" at bounding box center [422, 314] width 61 height 13
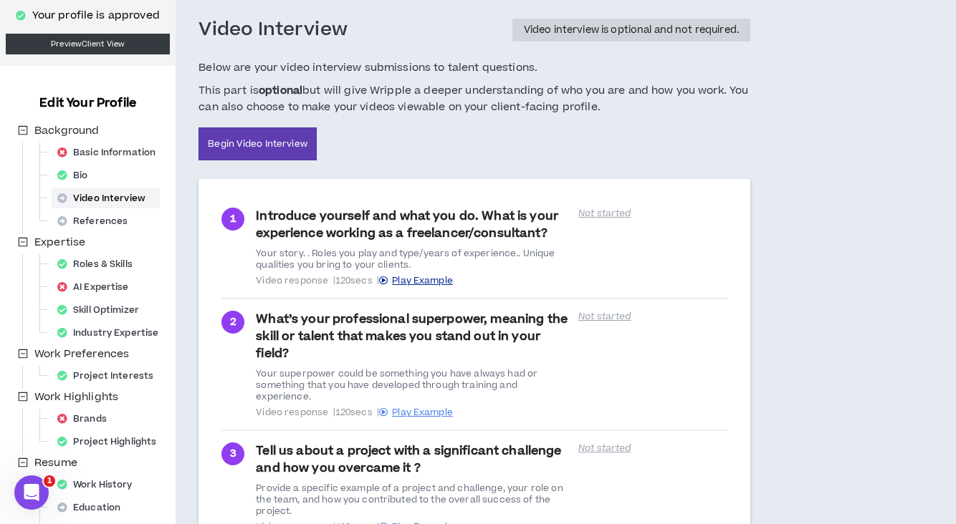
scroll to position [63, 0]
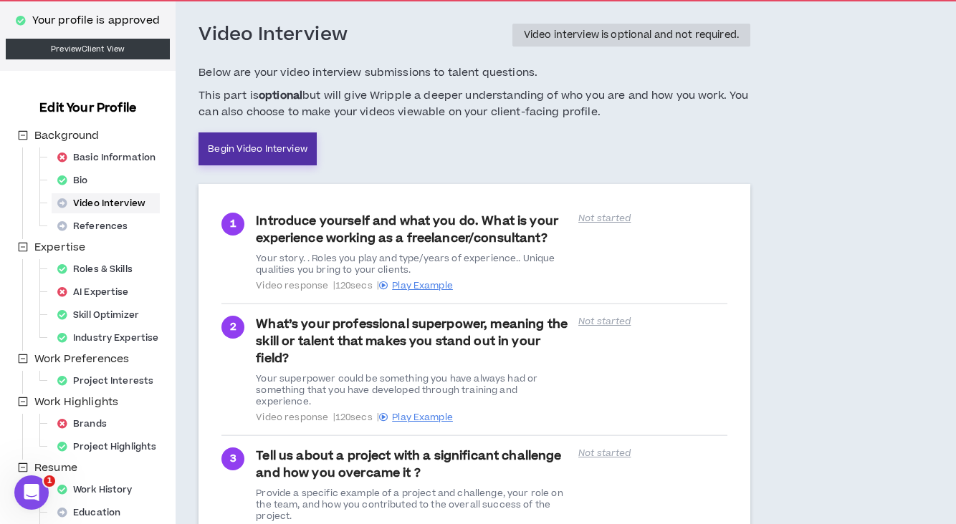
click at [289, 153] on link "Begin Video Interview" at bounding box center [257, 149] width 118 height 33
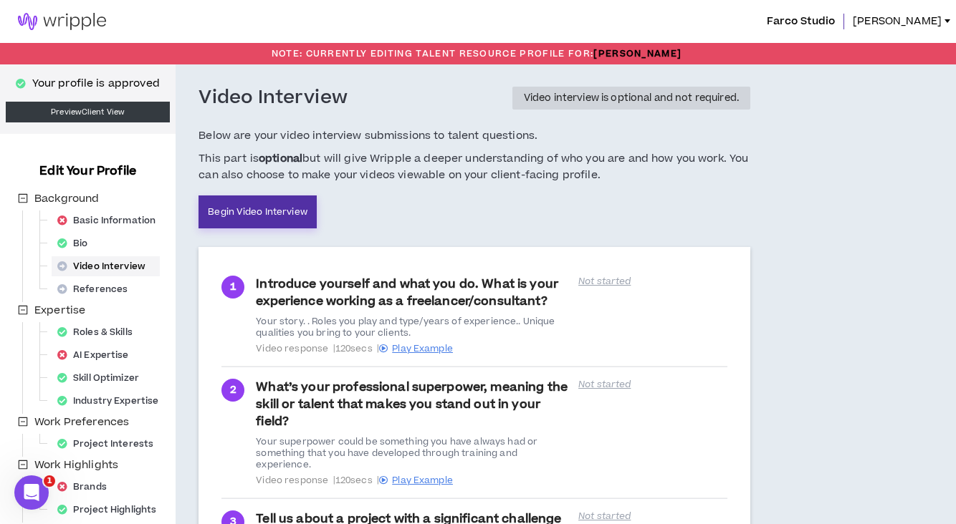
click at [271, 213] on link "Begin Video Interview" at bounding box center [257, 212] width 118 height 33
click at [272, 212] on link "Begin Video Interview" at bounding box center [257, 212] width 118 height 33
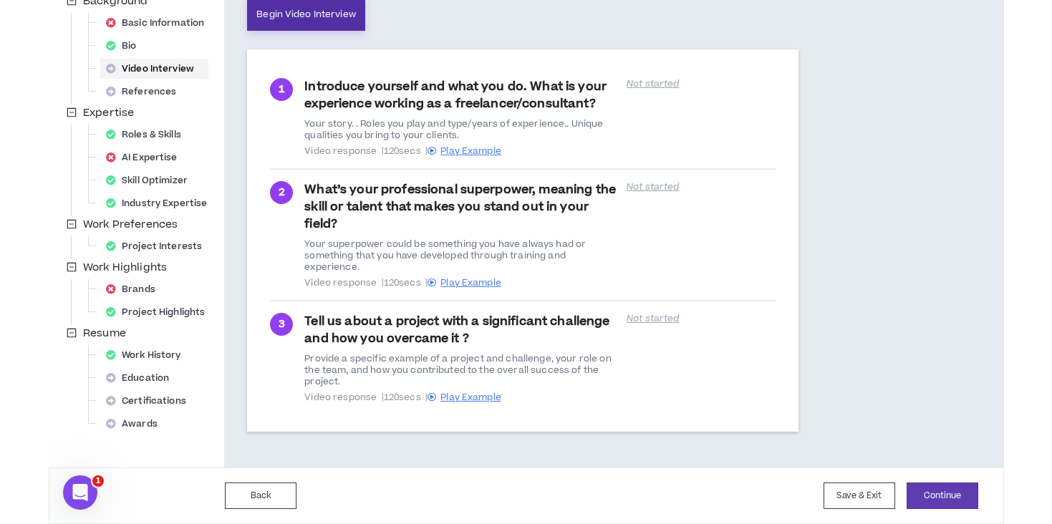
scroll to position [167, 0]
